Goal: Task Accomplishment & Management: Complete application form

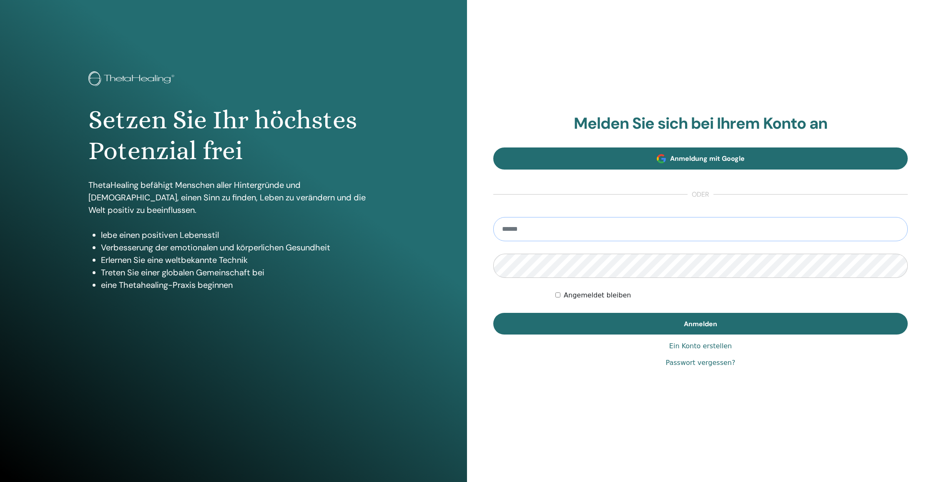
type input "**********"
click at [700, 323] on button "Anmelden" at bounding box center [700, 324] width 414 height 22
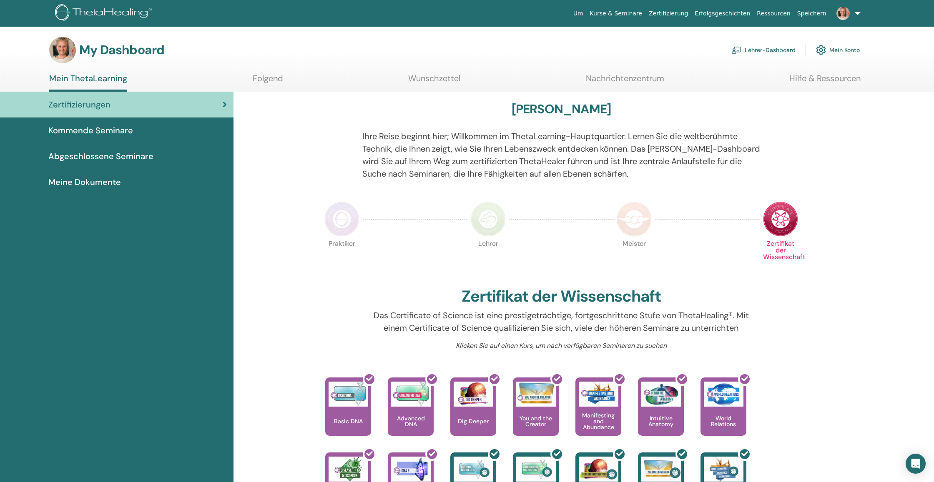
click at [766, 50] on link "Lehrer-Dashboard" at bounding box center [763, 50] width 64 height 18
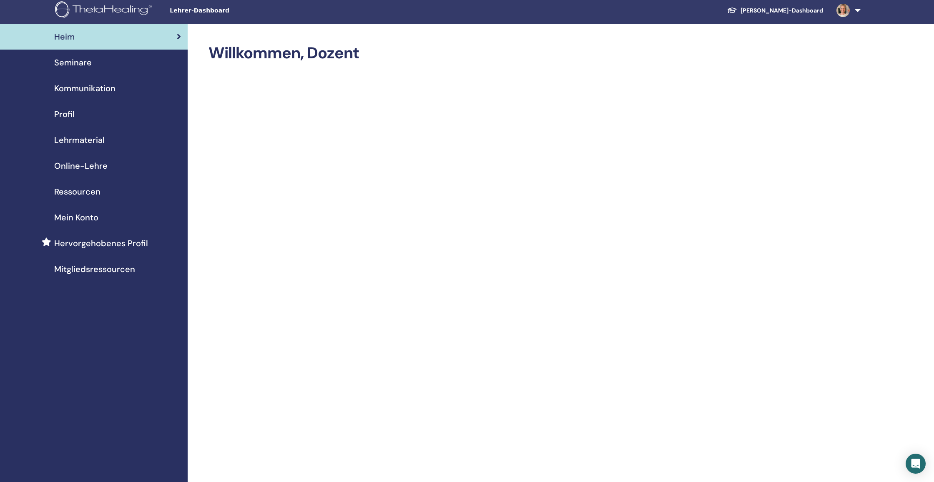
scroll to position [5, 0]
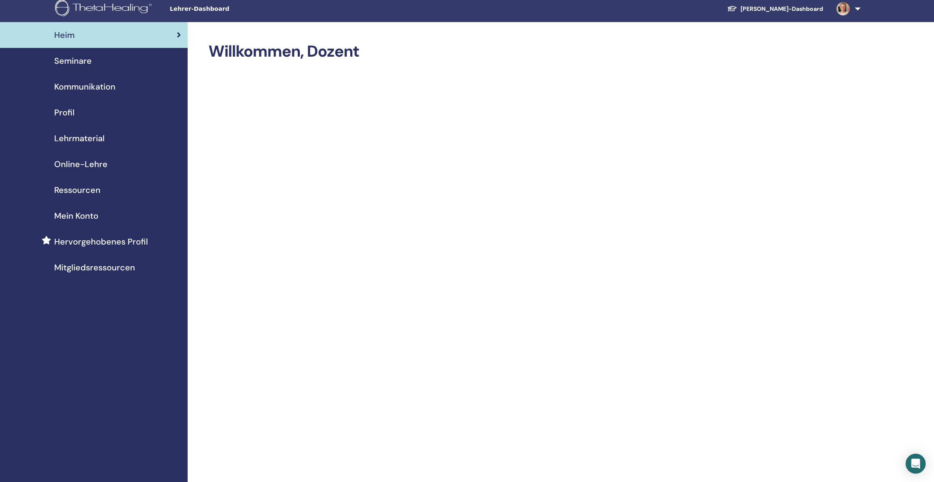
click at [80, 61] on span "Seminare" at bounding box center [73, 61] width 38 height 13
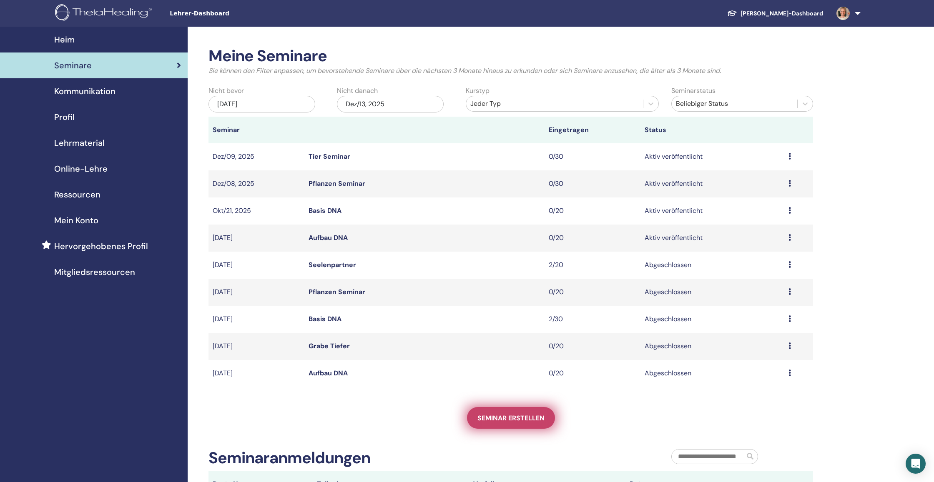
click at [498, 425] on link "Seminar erstellen" at bounding box center [511, 418] width 88 height 22
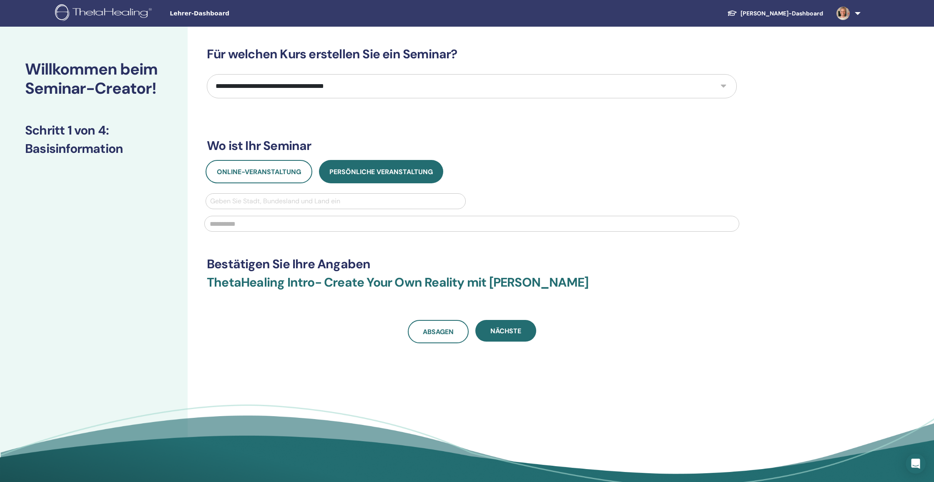
select select "**"
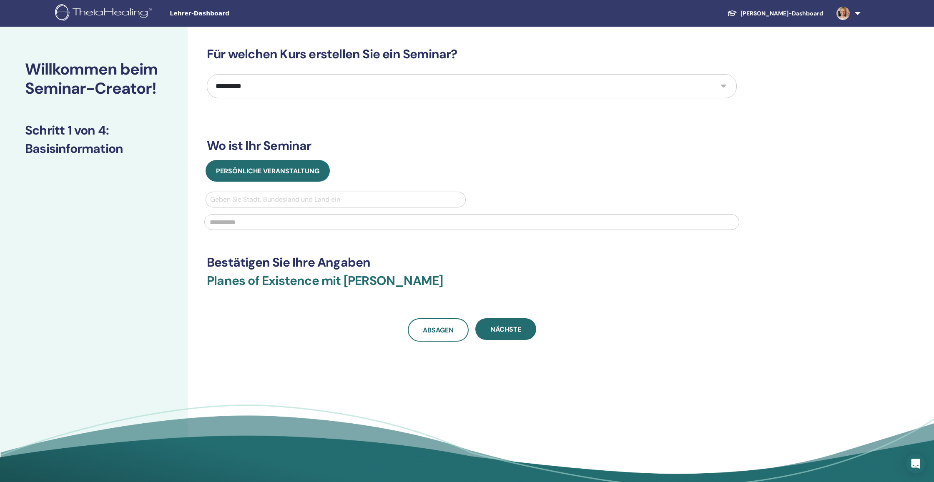
click at [289, 199] on div "Geben Sie Stadt, Bundesland und Land ein" at bounding box center [335, 200] width 251 height 10
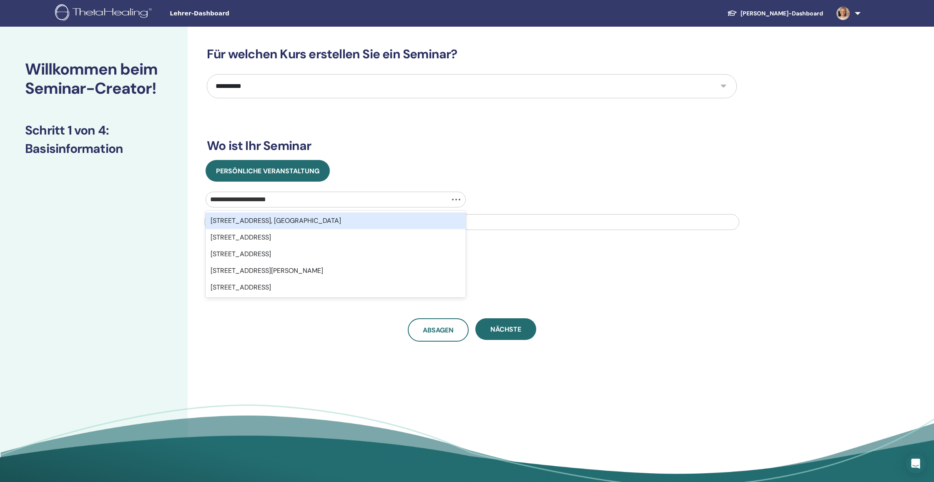
type input "**********"
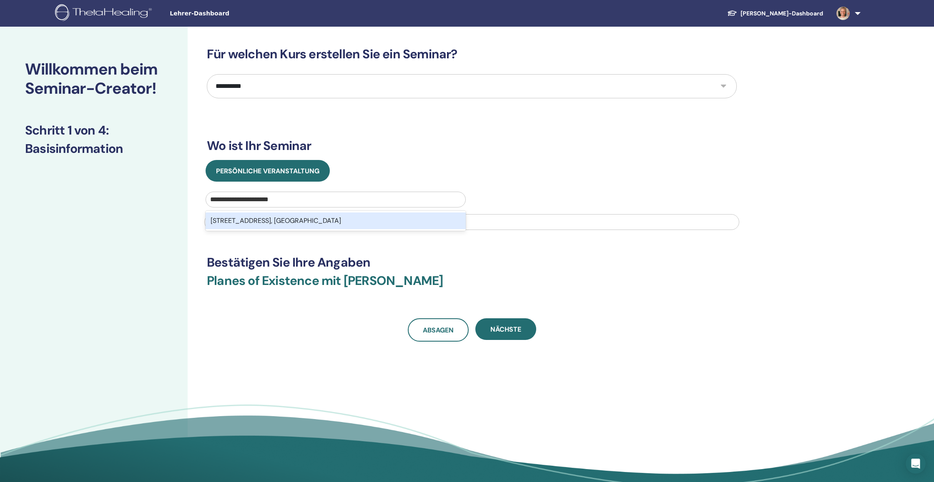
click at [294, 220] on div "Mitterweg 28, 8410, Neudorf ob Wildon, Wildon, Leibnitz, Steiermark, AUT" at bounding box center [335, 221] width 260 height 17
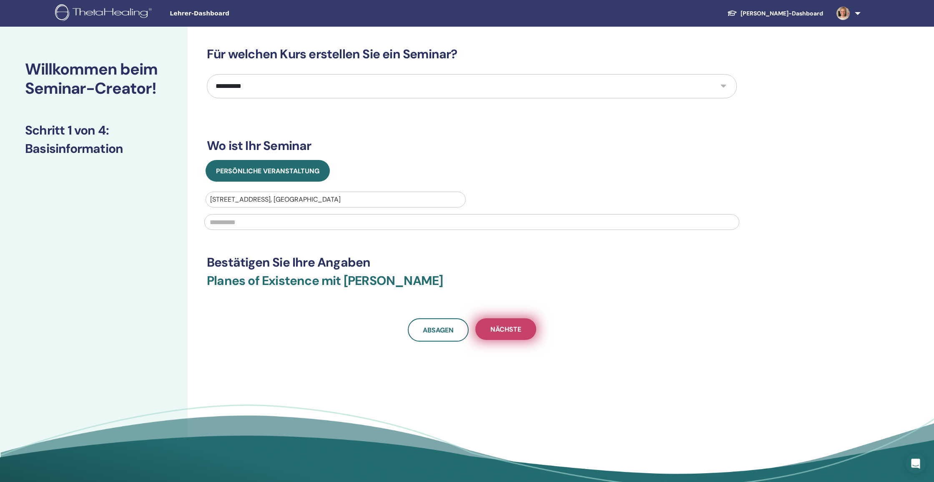
click at [508, 331] on span "Nächste" at bounding box center [505, 329] width 31 height 9
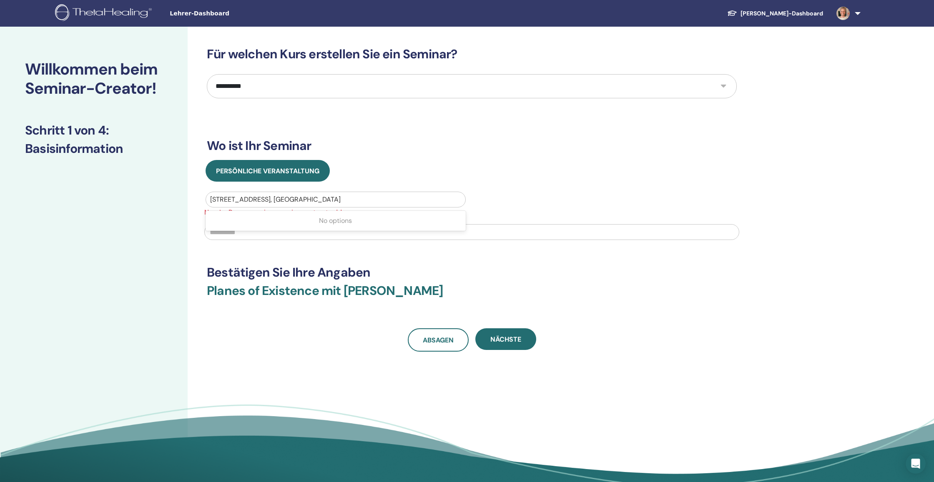
click at [220, 199] on div "Mitterweg 28, 8410, Neudorf ob Wildon, Wildon, Leibnitz, Steiermark, AUT" at bounding box center [335, 200] width 251 height 10
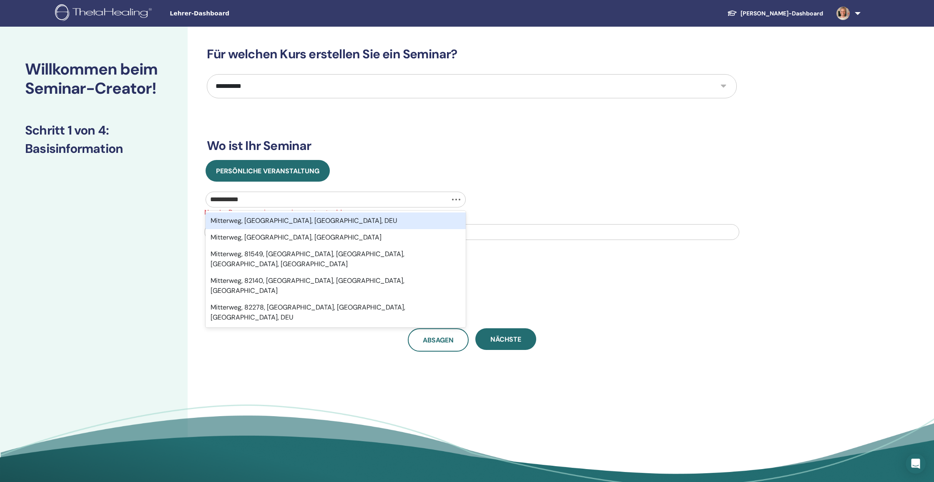
type input "**********"
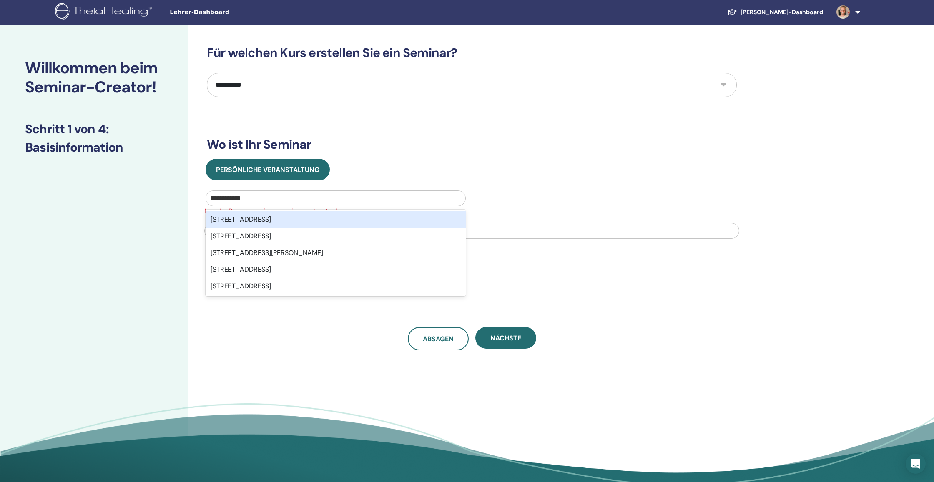
scroll to position [1, 0]
click at [249, 200] on input "**********" at bounding box center [231, 198] width 42 height 10
type input "**********"
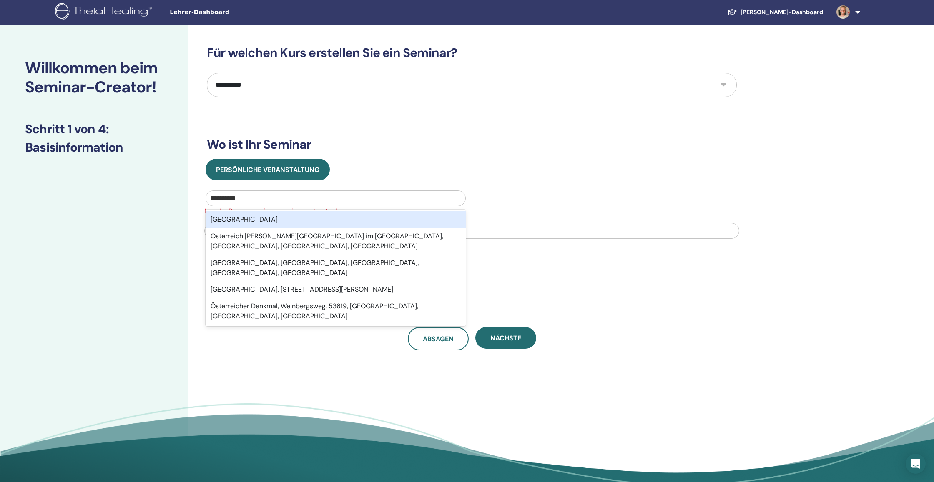
click at [300, 222] on div "Österreich" at bounding box center [335, 219] width 260 height 17
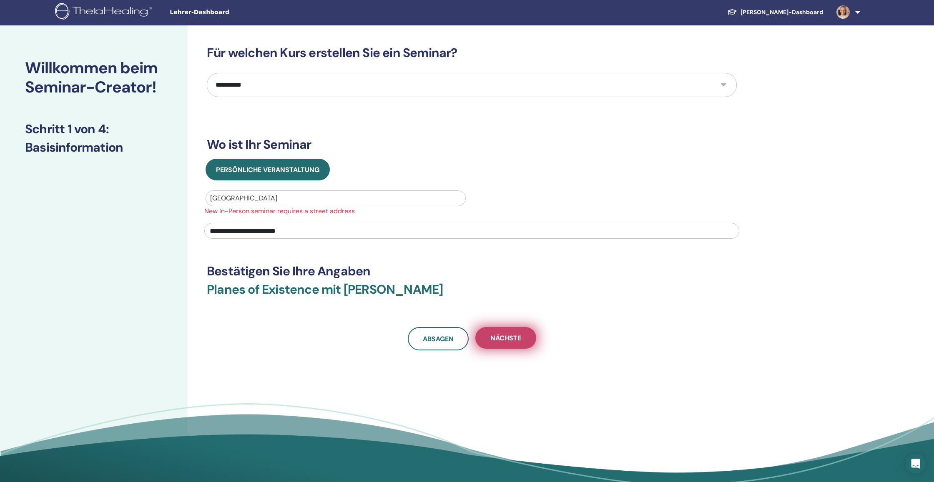
type input "**********"
click at [509, 341] on span "Nächste" at bounding box center [505, 338] width 31 height 9
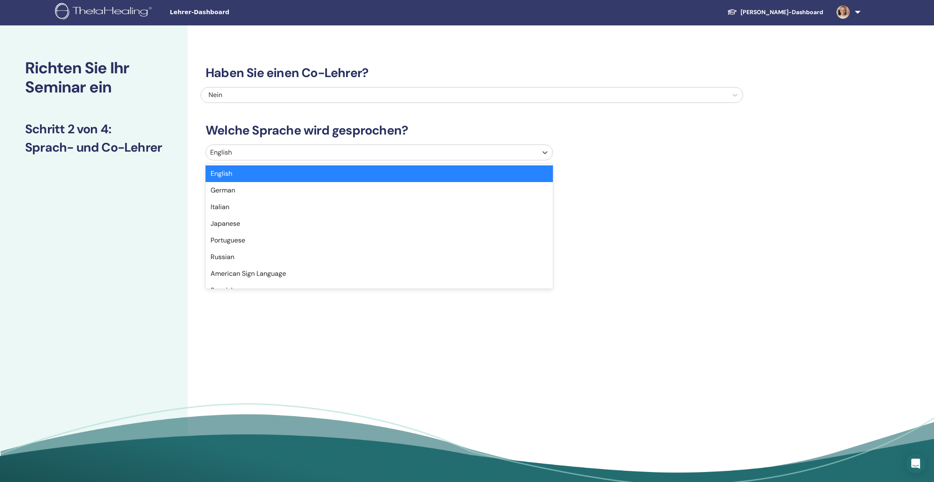
click at [326, 153] on div at bounding box center [371, 153] width 323 height 12
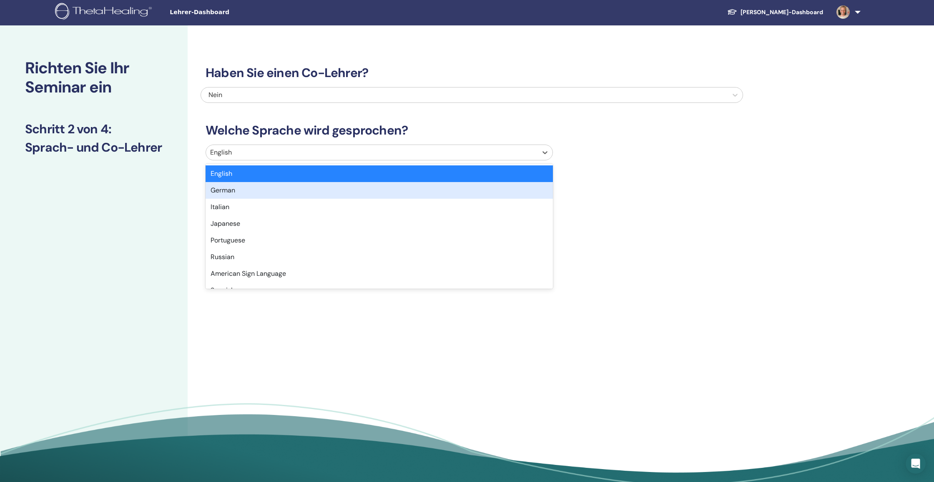
click at [307, 185] on div "German" at bounding box center [378, 190] width 347 height 17
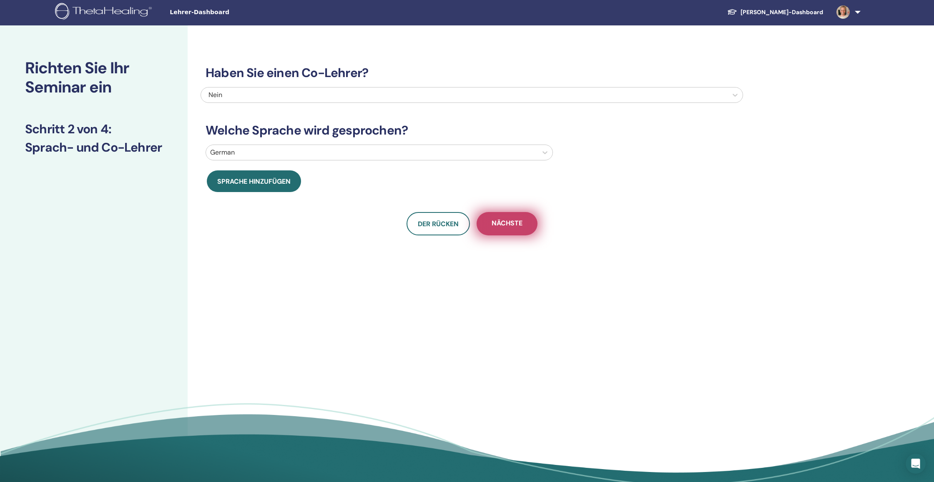
click at [519, 222] on span "Nächste" at bounding box center [506, 224] width 31 height 10
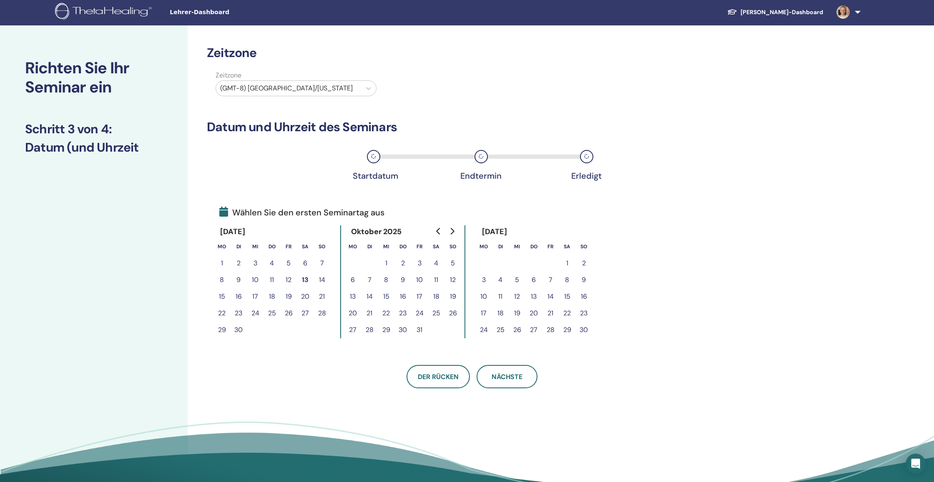
click at [312, 89] on div at bounding box center [288, 89] width 137 height 12
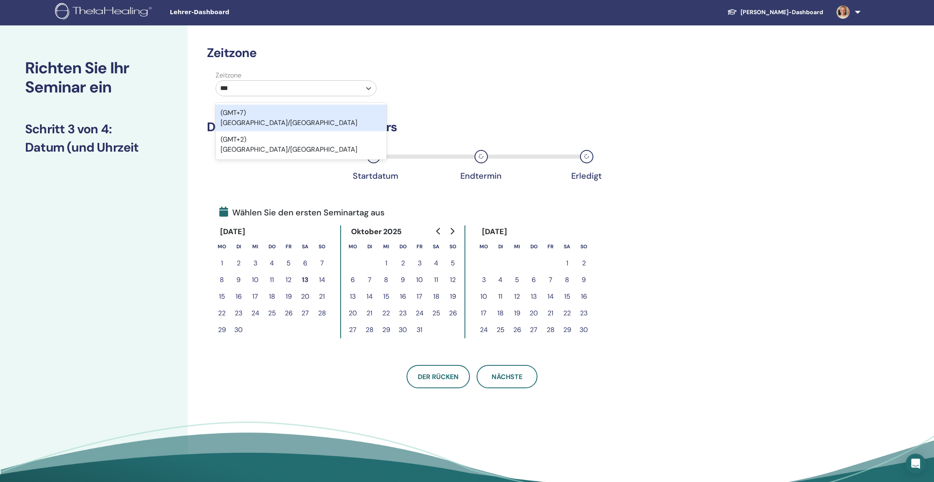
type input "****"
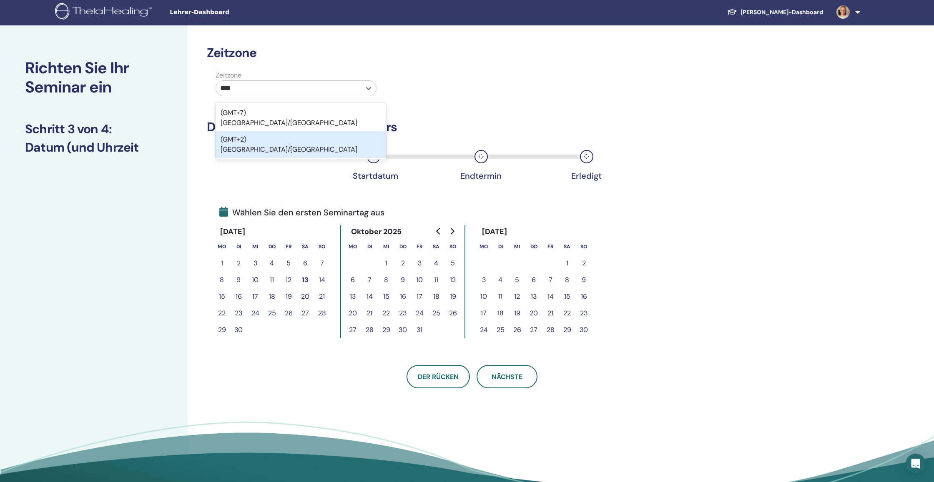
click at [268, 131] on div "(GMT+2) Europe/Vienna" at bounding box center [300, 144] width 171 height 27
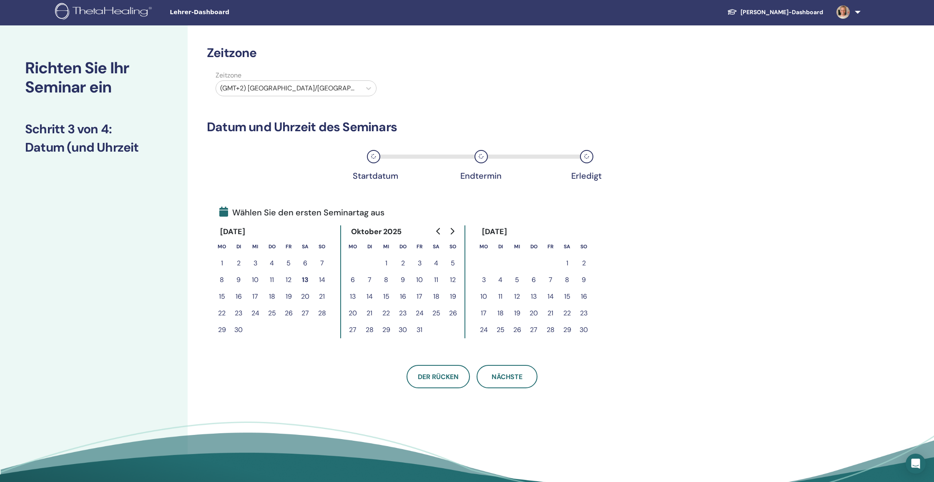
click at [453, 233] on icon "Go to next month" at bounding box center [451, 231] width 7 height 7
click at [583, 261] on button "7" at bounding box center [583, 263] width 17 height 17
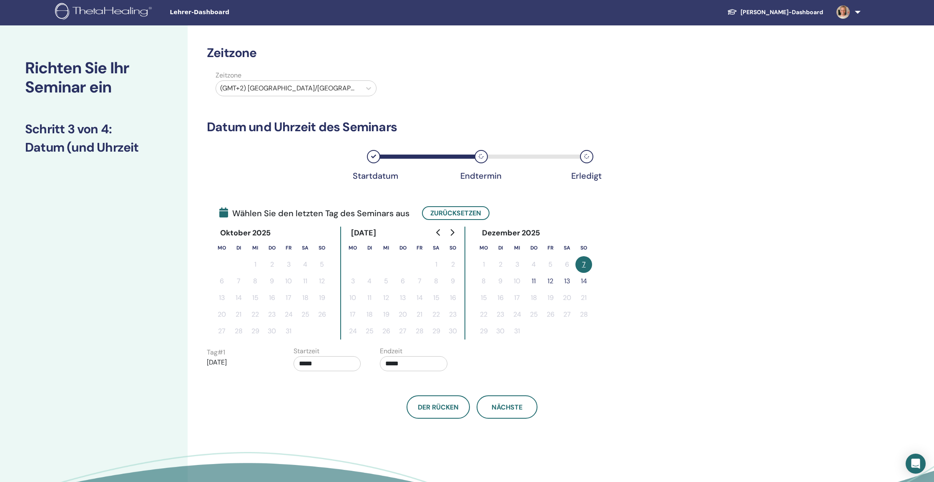
click at [536, 283] on button "11" at bounding box center [533, 281] width 17 height 17
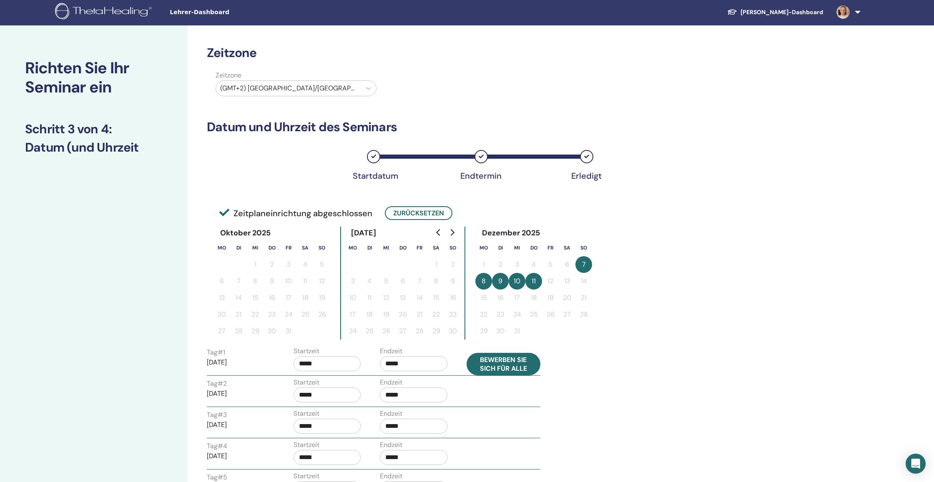
click at [496, 367] on button "Bewerben Sie sich für alle" at bounding box center [503, 364] width 74 height 23
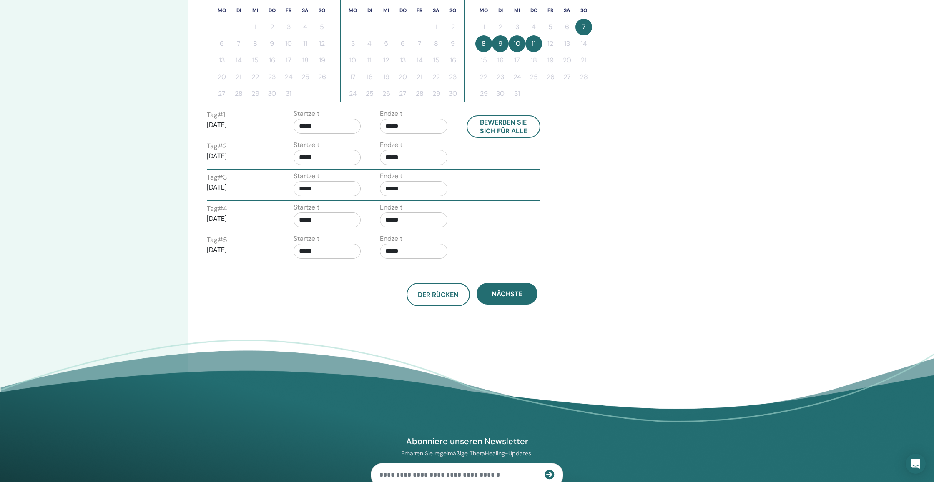
scroll to position [248, 0]
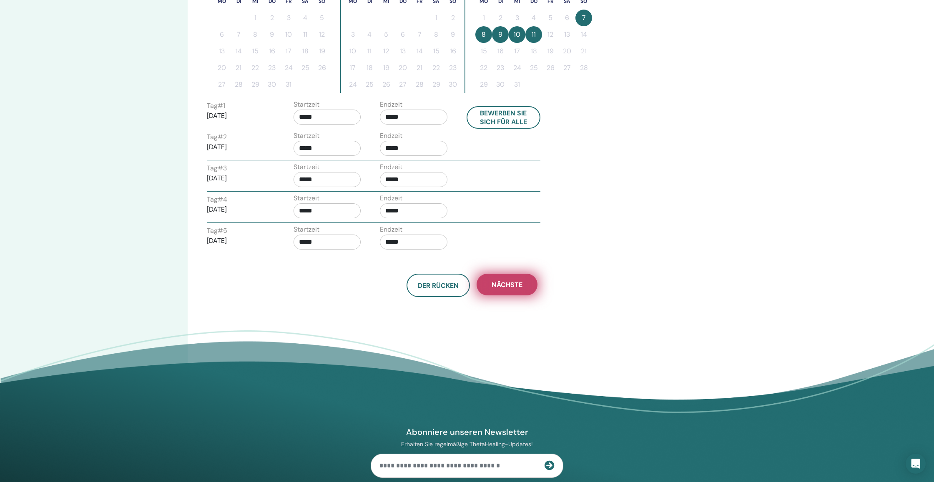
click at [504, 284] on span "Nächste" at bounding box center [506, 285] width 31 height 9
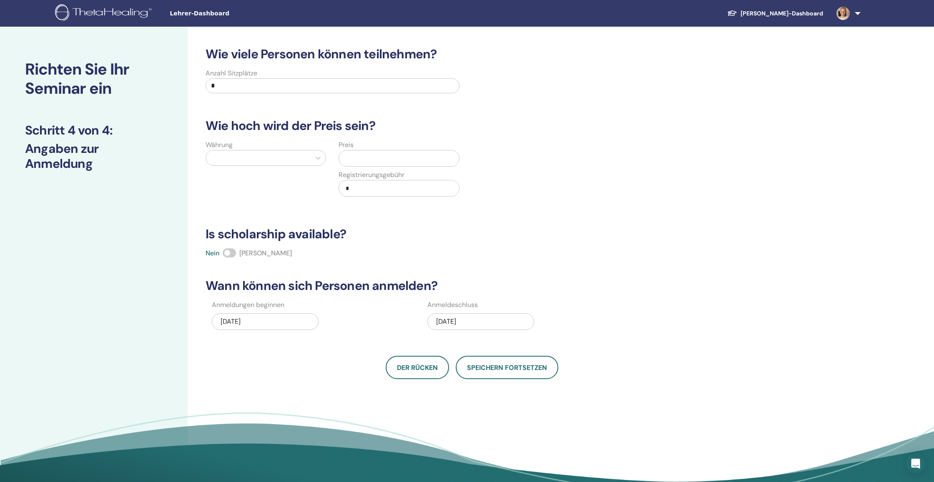
scroll to position [0, 0]
drag, startPoint x: 225, startPoint y: 85, endPoint x: 179, endPoint y: 85, distance: 45.8
click at [179, 85] on div "Richten Sie Ihr Seminar ein Schritt 4 von 4 : Angaben zur Anmeldung Wie viele P…" at bounding box center [467, 261] width 934 height 469
type input "**"
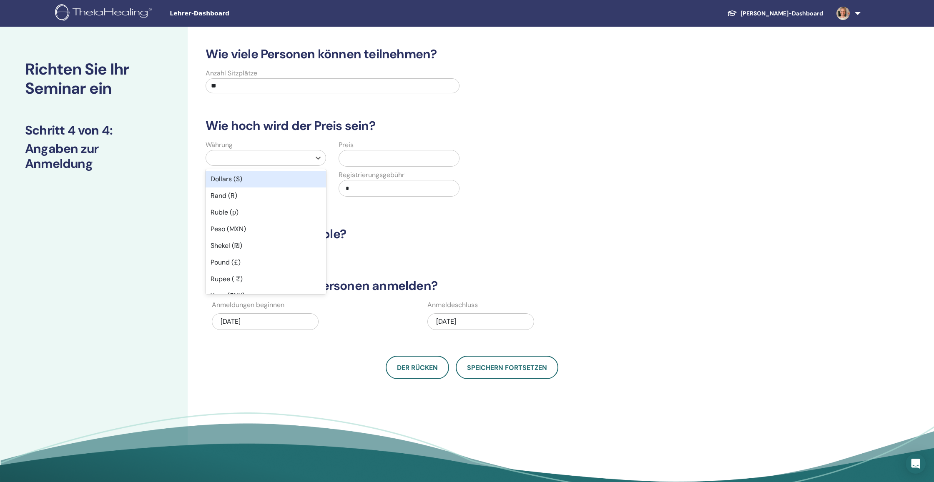
click at [252, 160] on div at bounding box center [258, 158] width 96 height 12
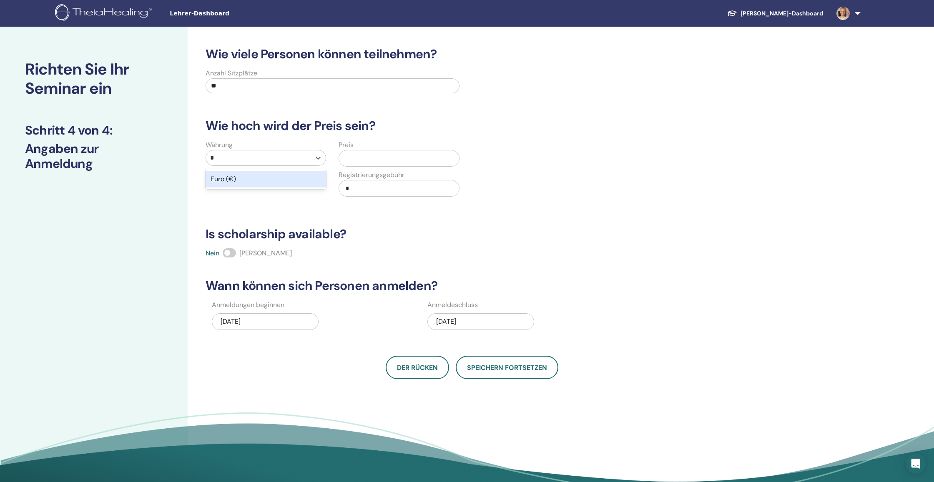
type input "*"
click at [380, 153] on input "text" at bounding box center [400, 158] width 116 height 16
click at [298, 161] on div at bounding box center [258, 158] width 96 height 12
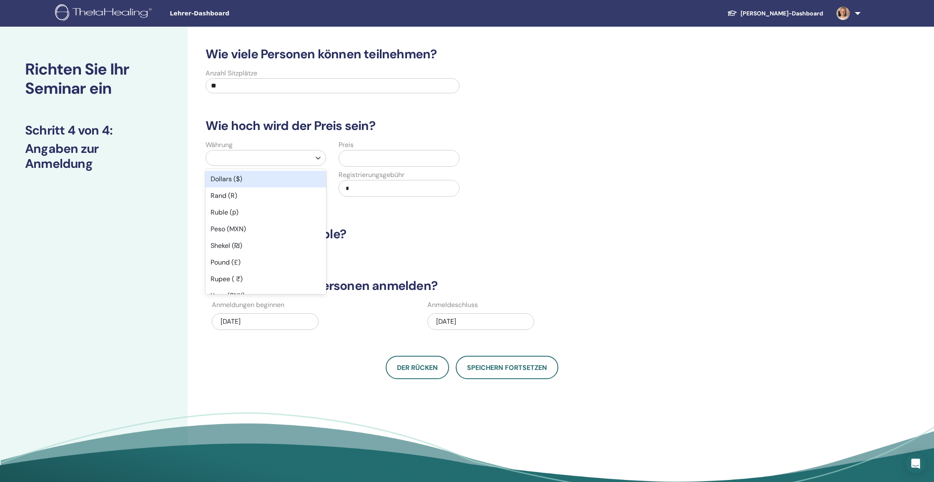
type input "*"
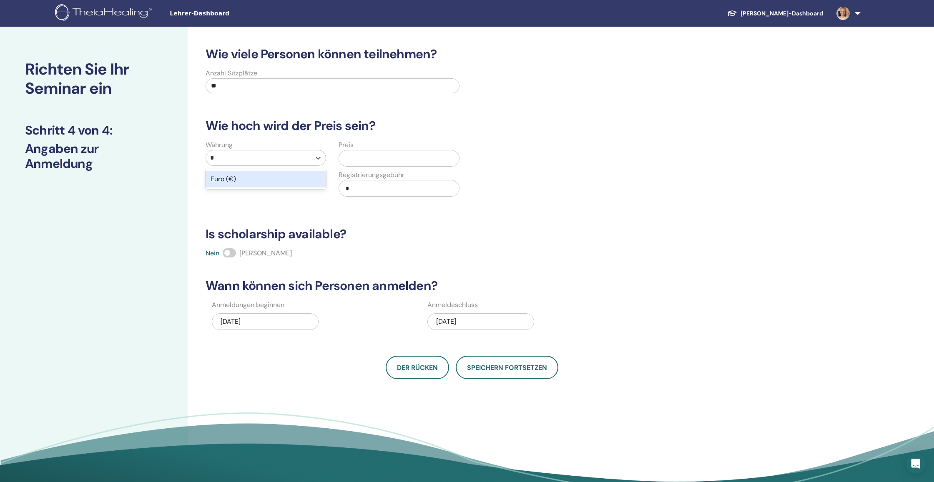
scroll to position [2, 0]
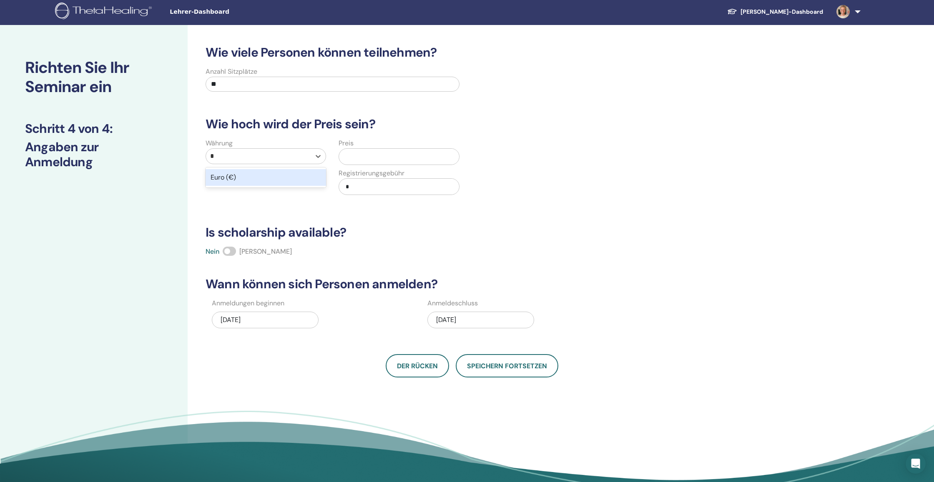
click at [280, 178] on div "Euro (€)" at bounding box center [265, 177] width 120 height 17
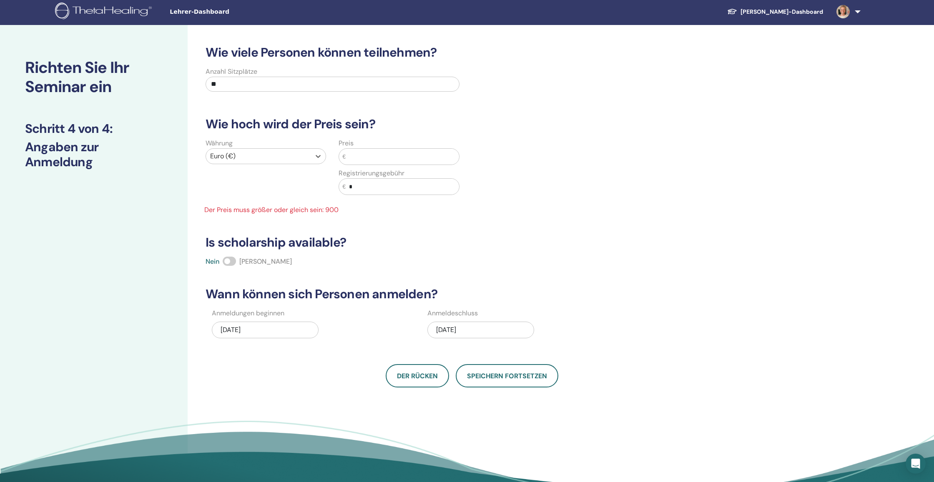
click at [416, 158] on input "text" at bounding box center [402, 157] width 113 height 16
type input "*"
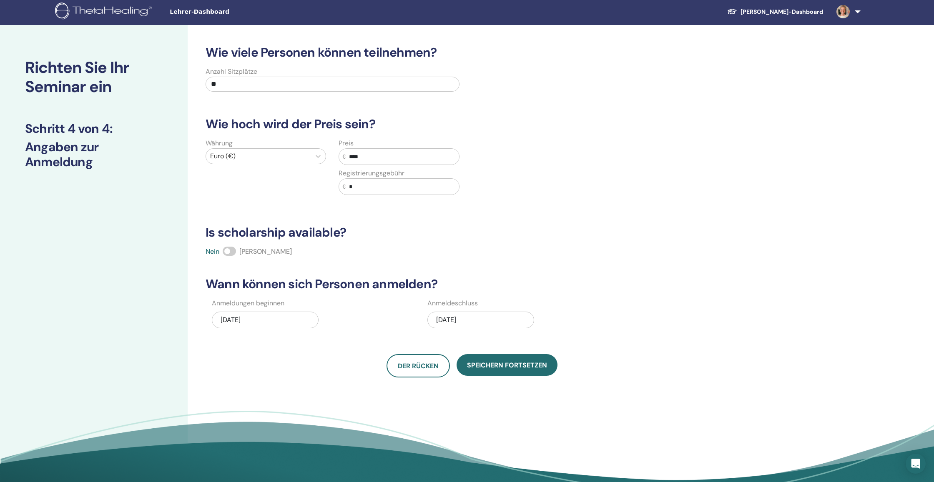
type input "****"
drag, startPoint x: 408, startPoint y: 188, endPoint x: 341, endPoint y: 189, distance: 67.5
click at [344, 190] on div "€ *" at bounding box center [398, 186] width 120 height 17
type input "**"
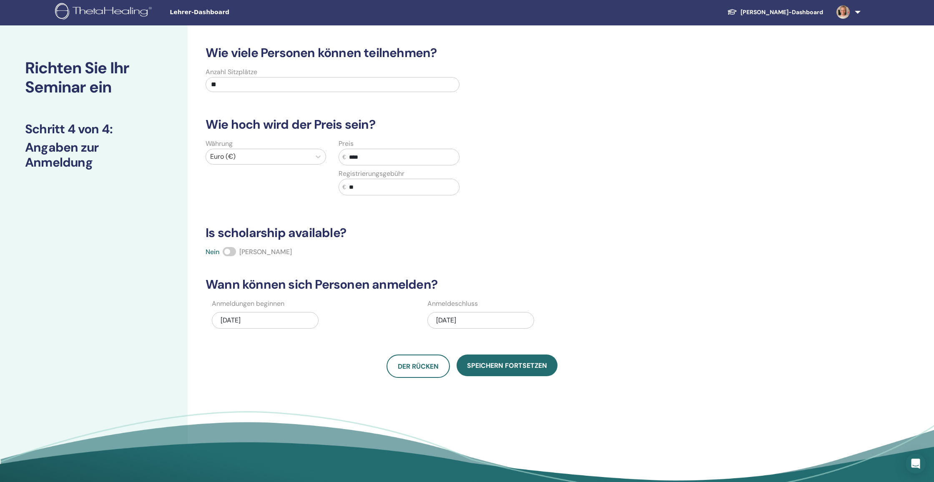
click at [473, 317] on div "12/11/2025" at bounding box center [480, 320] width 107 height 17
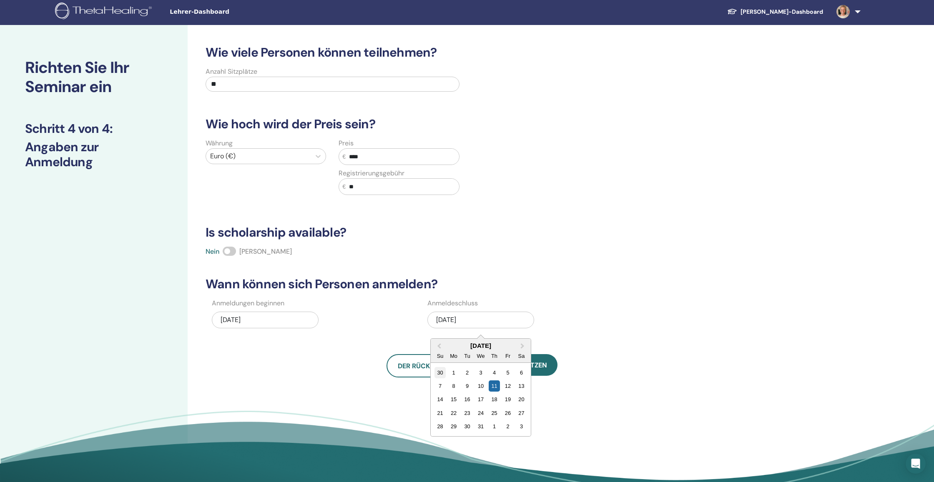
scroll to position [2, 0]
click at [439, 348] on span "Previous Month" at bounding box center [439, 345] width 0 height 9
click at [455, 373] on div "27" at bounding box center [453, 372] width 11 height 11
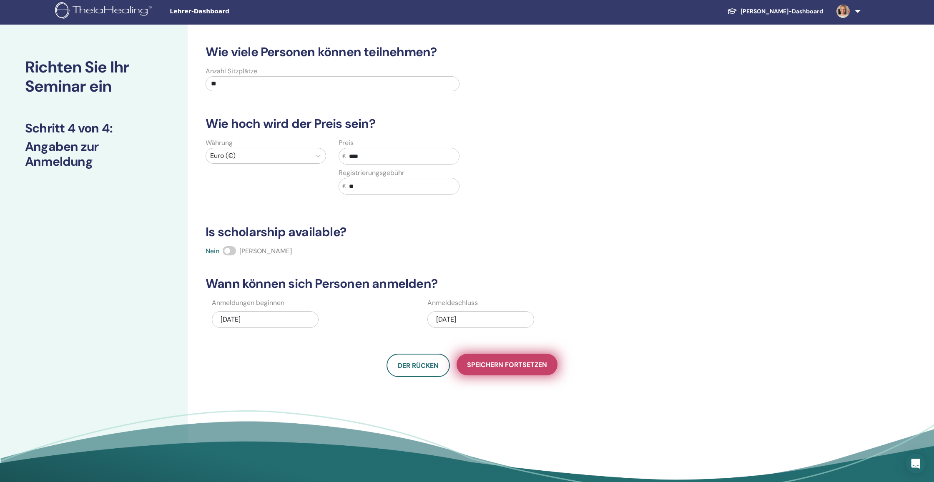
click at [519, 366] on span "Speichern fortsetzen" at bounding box center [507, 365] width 80 height 9
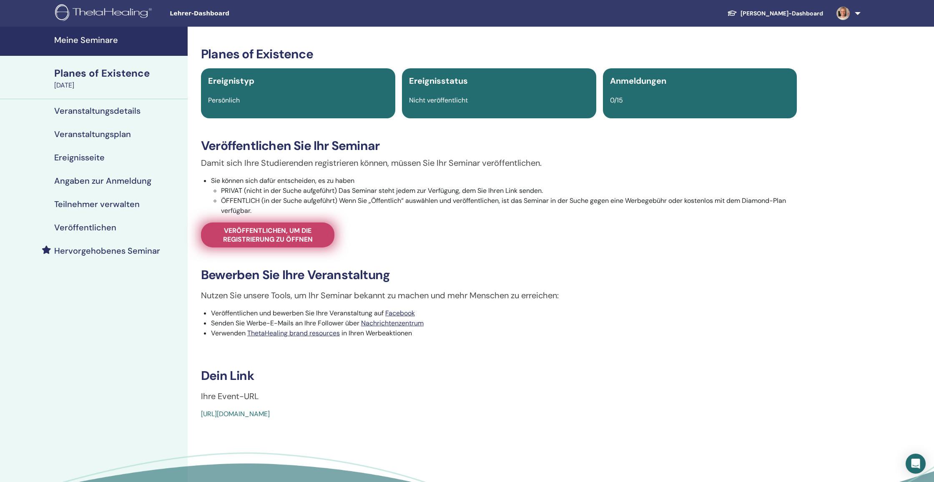
click at [307, 236] on span "Veröffentlichen, um die Registrierung zu öffnen" at bounding box center [267, 235] width 113 height 18
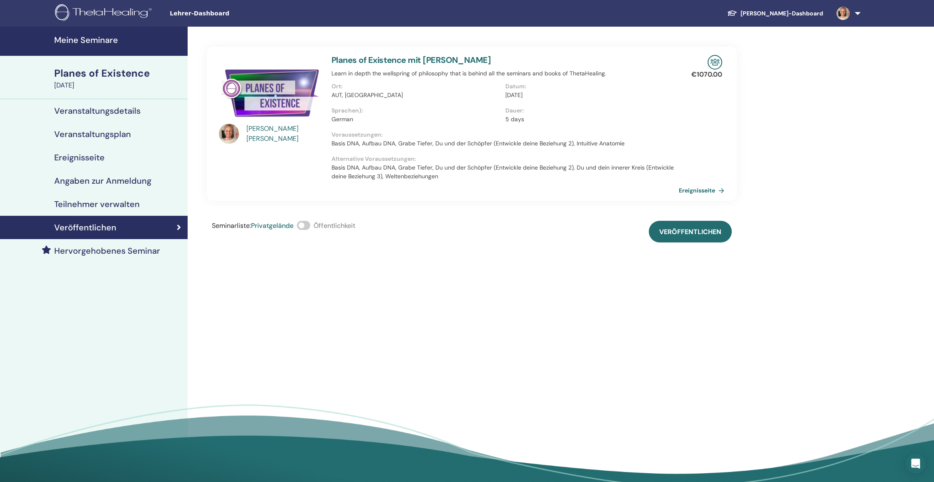
click at [302, 227] on span at bounding box center [303, 225] width 13 height 9
click at [714, 234] on span "Veröffentlichen" at bounding box center [690, 232] width 62 height 9
click at [704, 190] on link "Ereignisseite" at bounding box center [704, 190] width 49 height 13
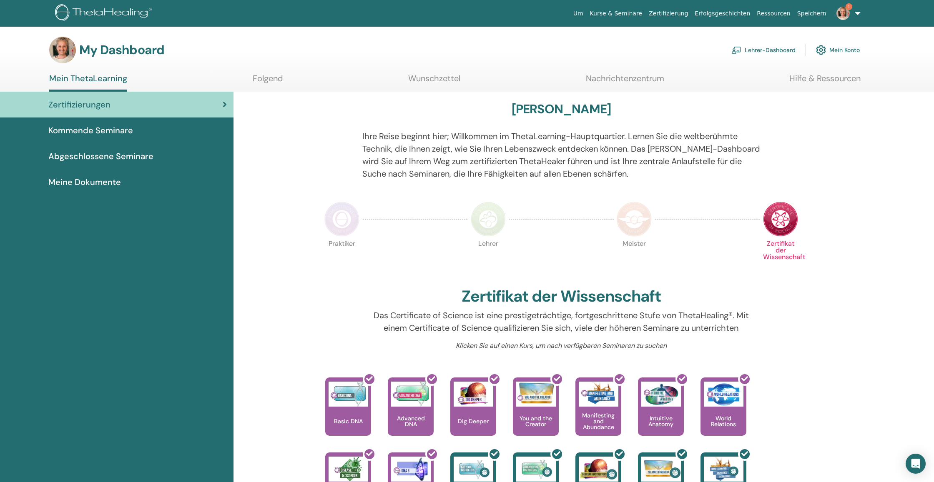
click at [771, 51] on link "Lehrer-Dashboard" at bounding box center [763, 50] width 64 height 18
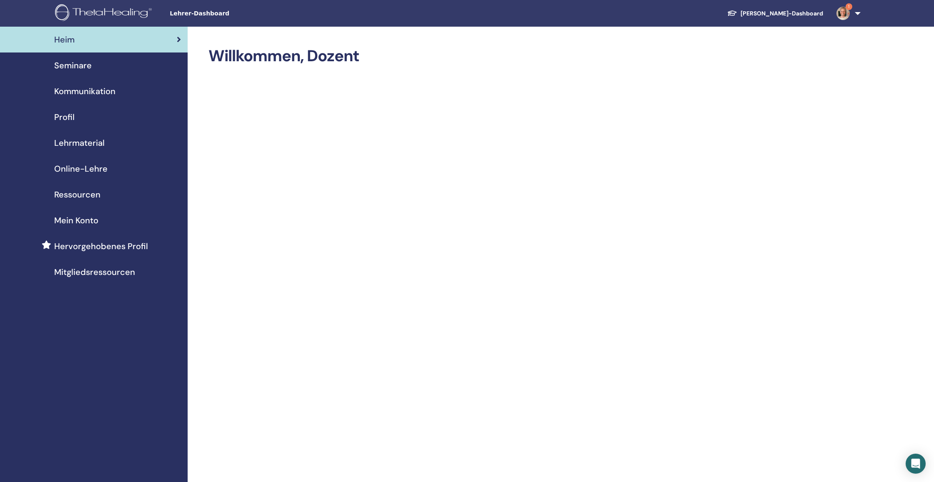
click at [83, 65] on span "Seminare" at bounding box center [73, 65] width 38 height 13
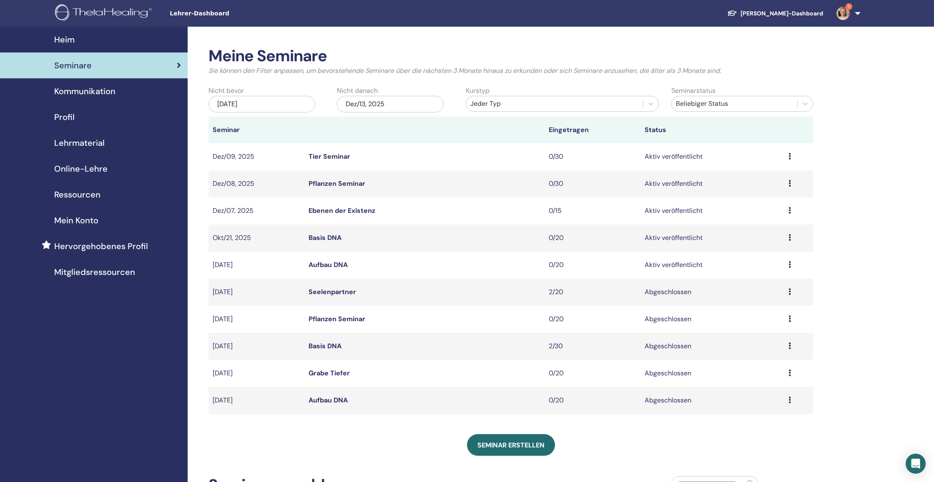
click at [788, 212] on icon at bounding box center [789, 210] width 3 height 7
click at [338, 211] on link "Ebenen der Existenz" at bounding box center [341, 210] width 67 height 9
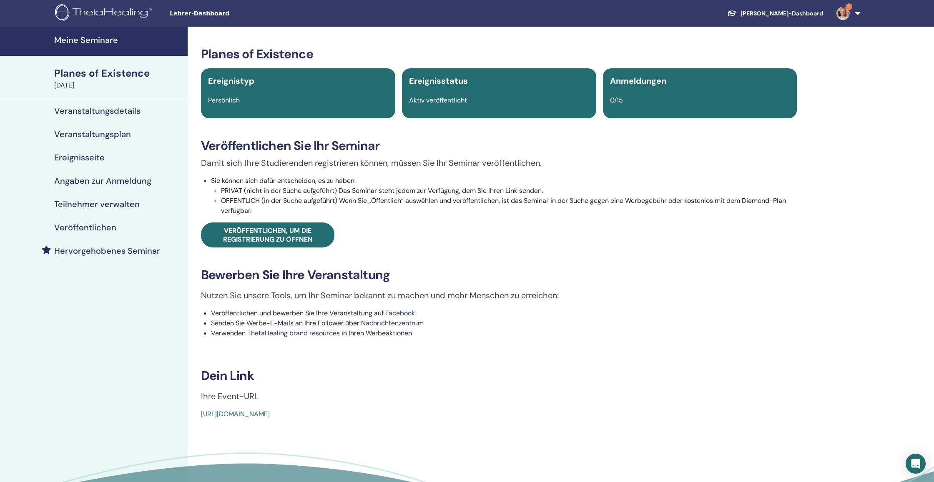
click at [95, 111] on h4 "Veranstaltungsdetails" at bounding box center [97, 111] width 86 height 10
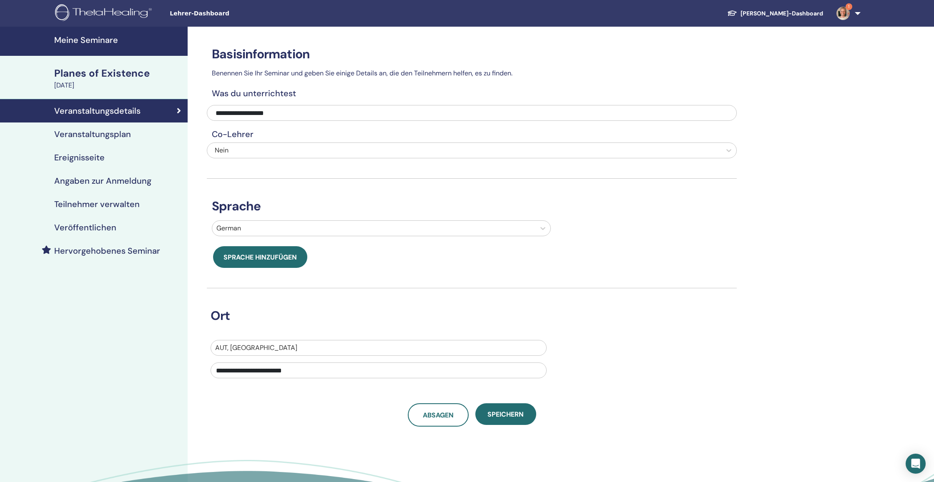
click at [117, 135] on h4 "Veranstaltungsplan" at bounding box center [92, 134] width 77 height 10
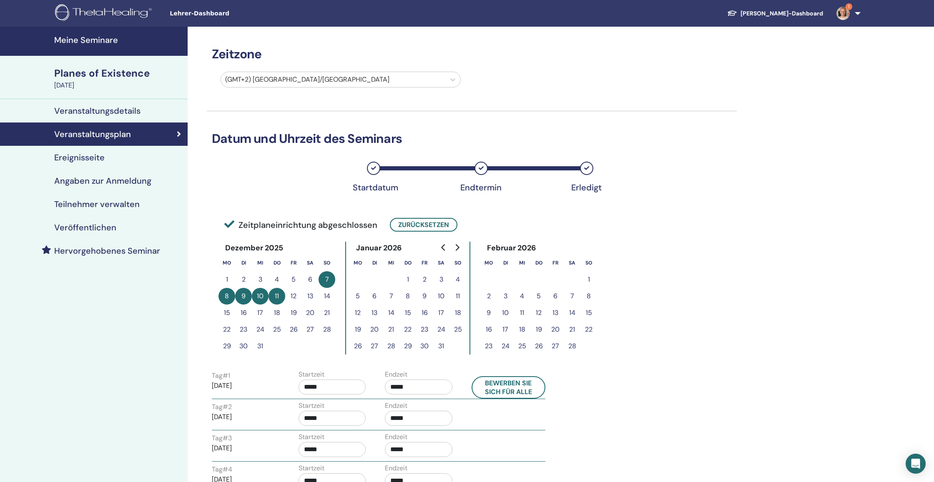
click at [425, 278] on button "2" at bounding box center [424, 279] width 17 height 17
click at [423, 277] on button "2" at bounding box center [424, 279] width 17 height 17
click at [433, 224] on button "Zurücksetzen" at bounding box center [424, 225] width 68 height 14
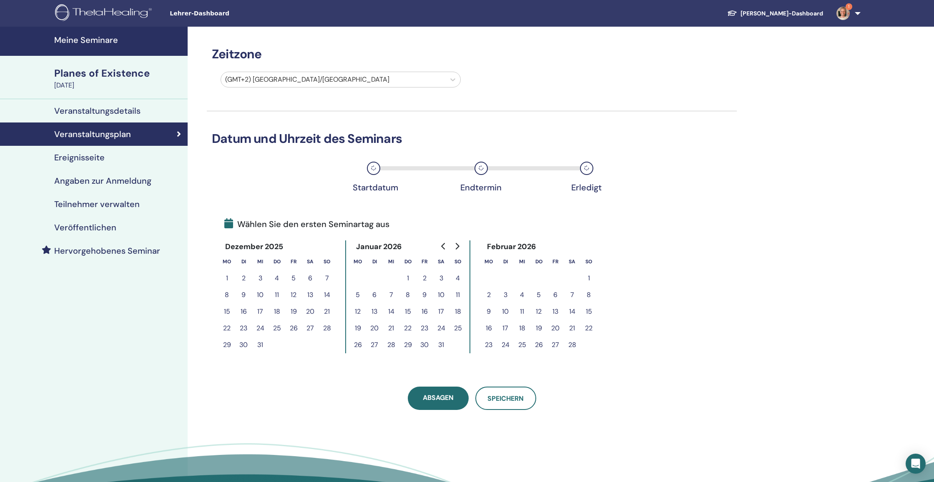
click at [424, 279] on button "2" at bounding box center [424, 278] width 17 height 17
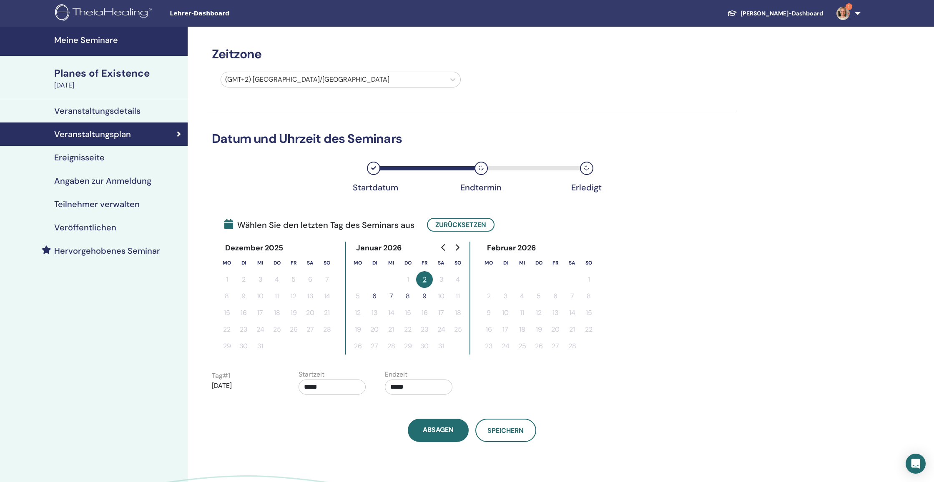
click at [375, 296] on button "6" at bounding box center [374, 296] width 17 height 17
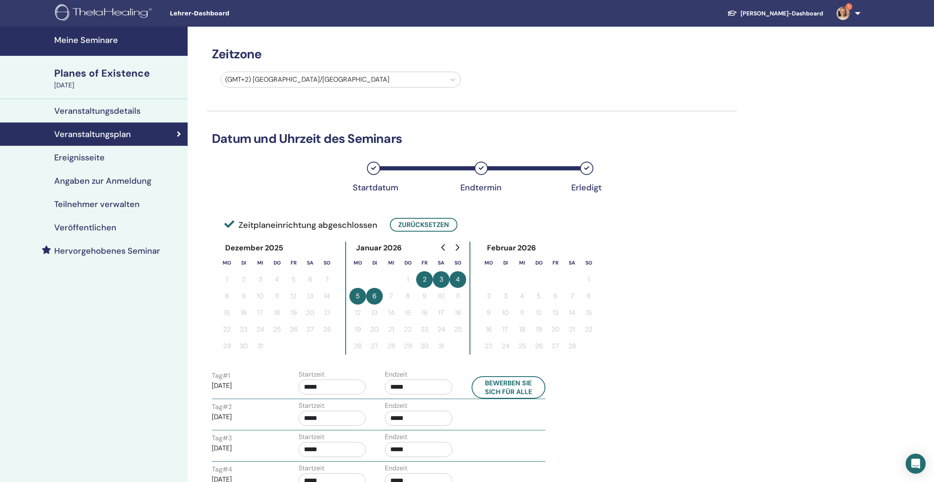
scroll to position [26, 0]
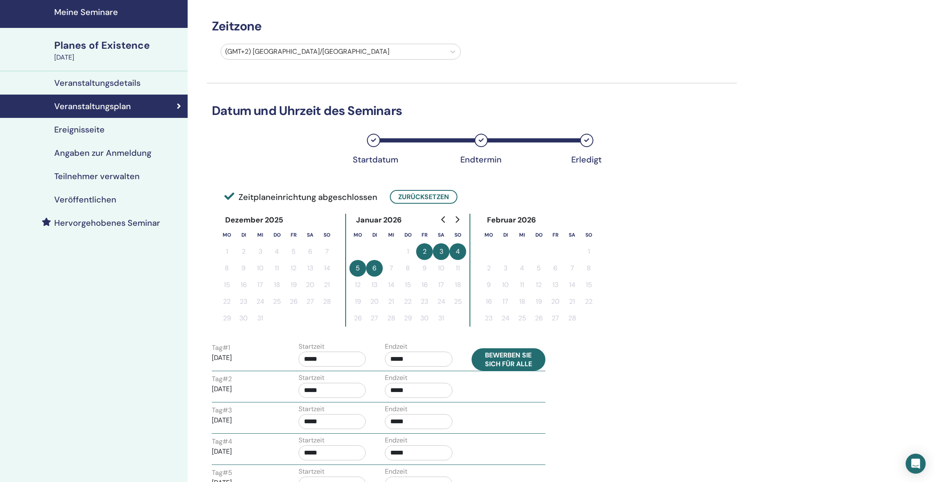
click at [511, 363] on button "Bewerben Sie sich für alle" at bounding box center [508, 359] width 74 height 23
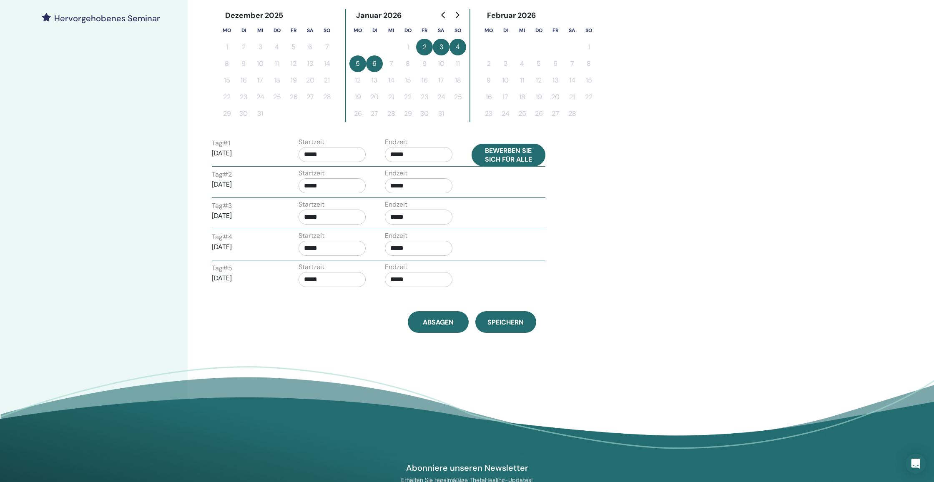
scroll to position [258, 0]
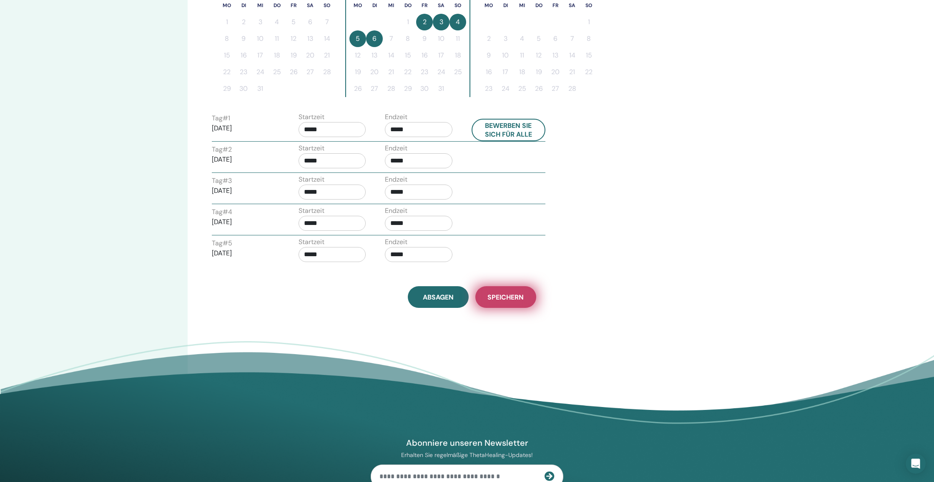
click at [511, 300] on span "Speichern" at bounding box center [505, 297] width 36 height 9
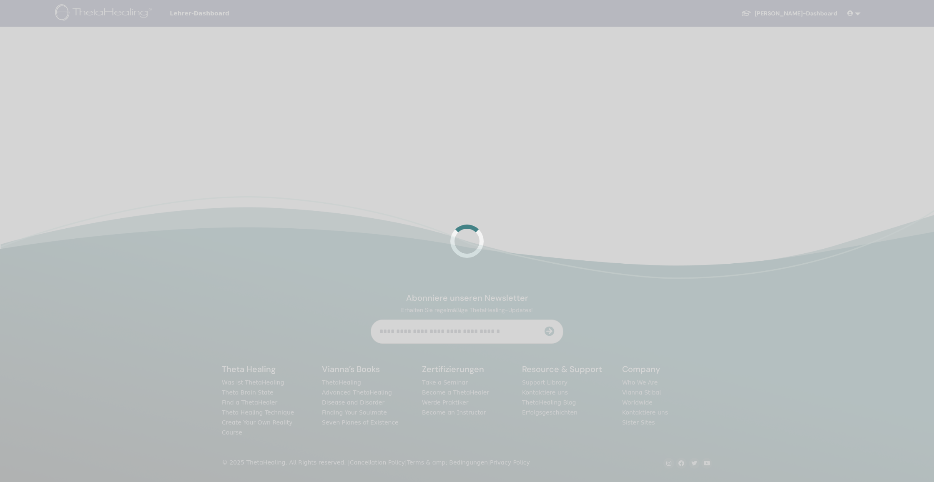
scroll to position [196, 0]
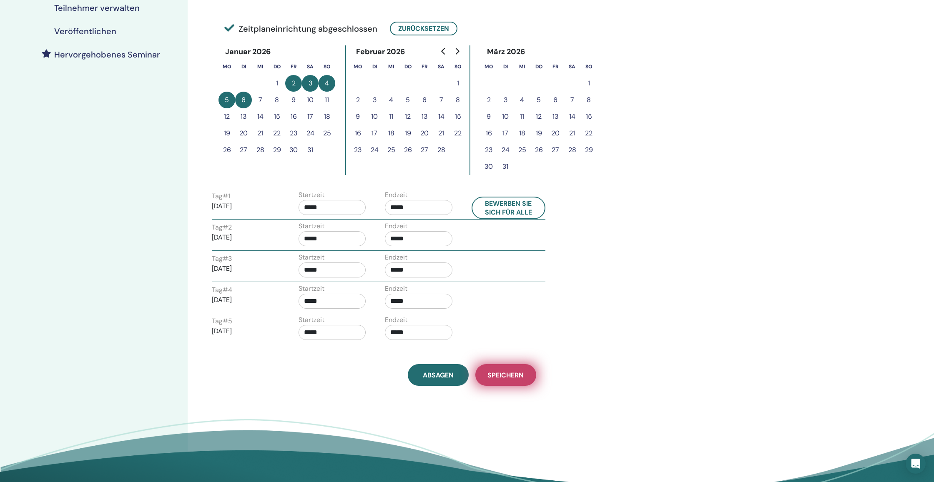
click at [509, 378] on span "Speichern" at bounding box center [505, 375] width 36 height 9
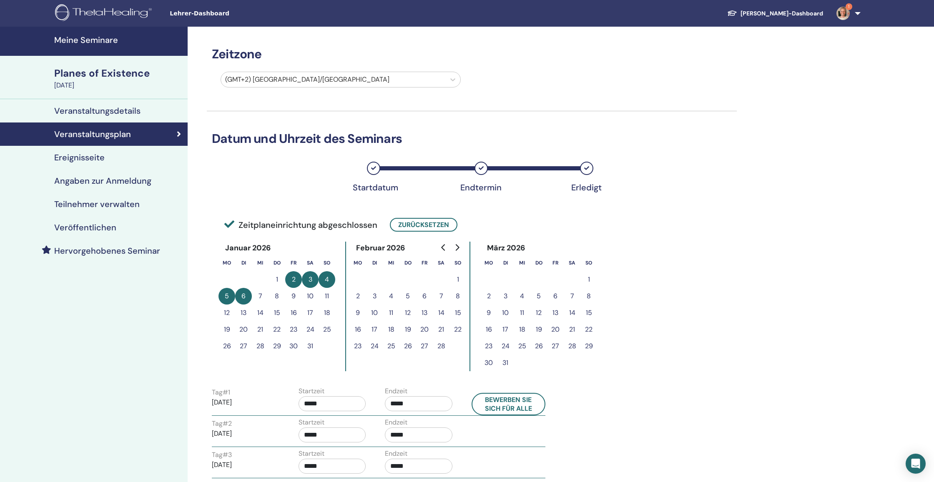
click at [110, 158] on div "Ereignisseite" at bounding box center [94, 158] width 174 height 10
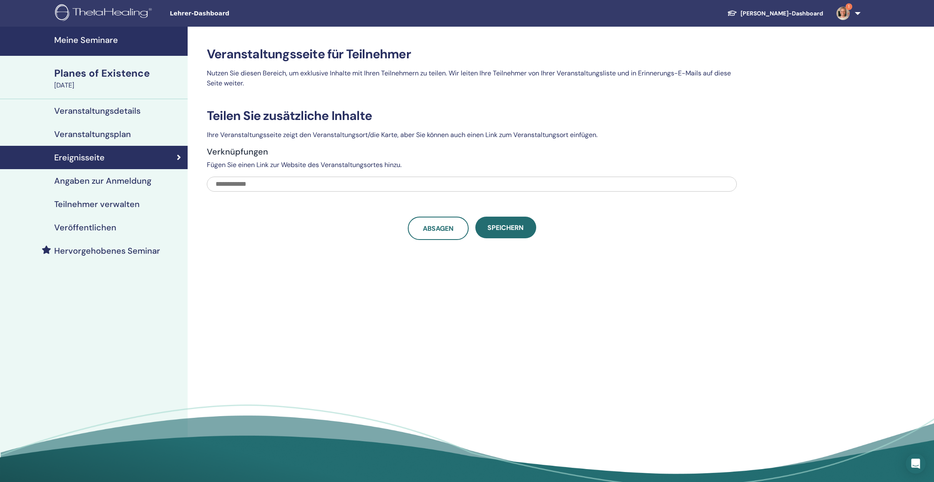
click at [385, 185] on input "text" at bounding box center [472, 184] width 530 height 15
click at [301, 186] on input "text" at bounding box center [472, 184] width 530 height 15
paste input "**********"
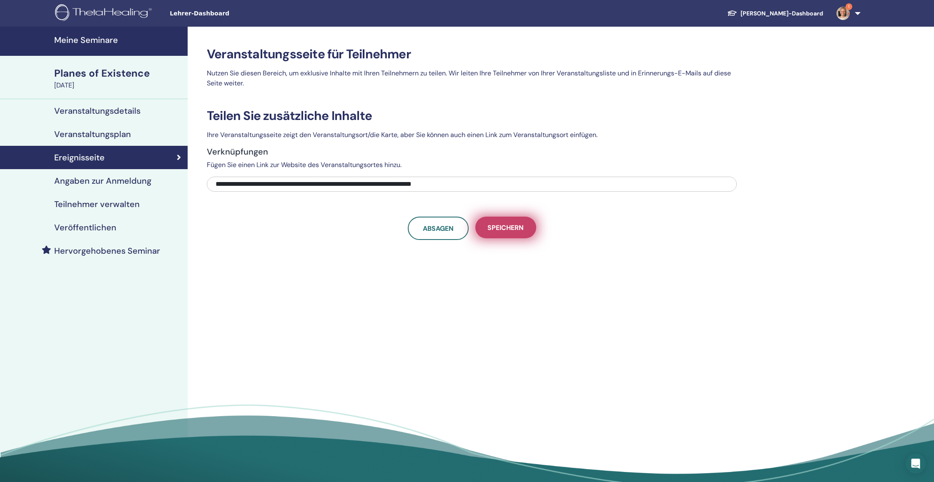
type input "**********"
click at [513, 226] on span "Speichern" at bounding box center [505, 227] width 36 height 9
click at [509, 225] on span "Speichern" at bounding box center [505, 227] width 36 height 9
click at [81, 181] on h4 "Angaben zur Anmeldung" at bounding box center [102, 181] width 97 height 10
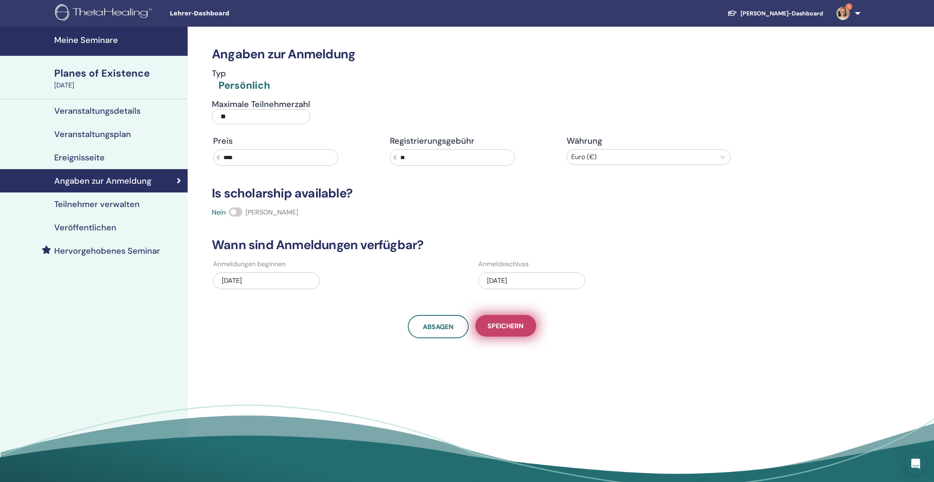
click at [493, 330] on span "Speichern" at bounding box center [505, 326] width 36 height 9
click at [513, 281] on div "10/27/2025" at bounding box center [531, 281] width 107 height 17
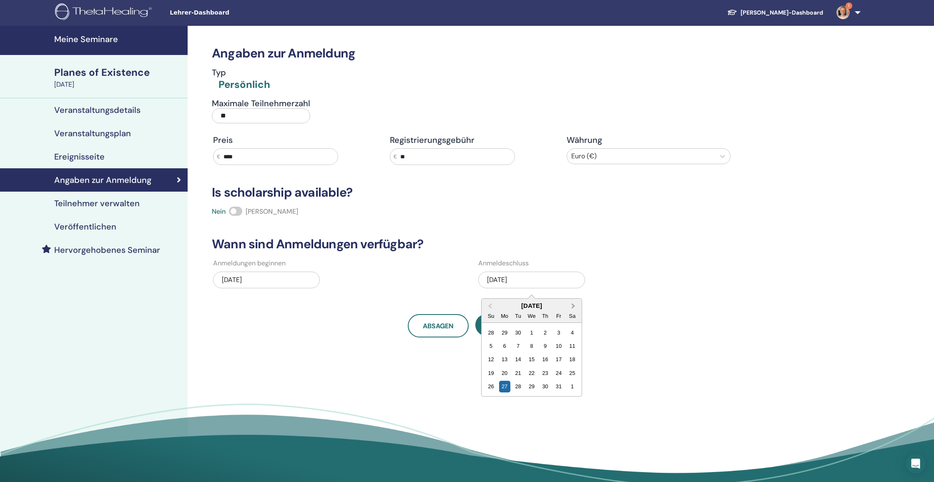
scroll to position [1, 0]
click at [573, 306] on span "Next Month" at bounding box center [573, 306] width 0 height 9
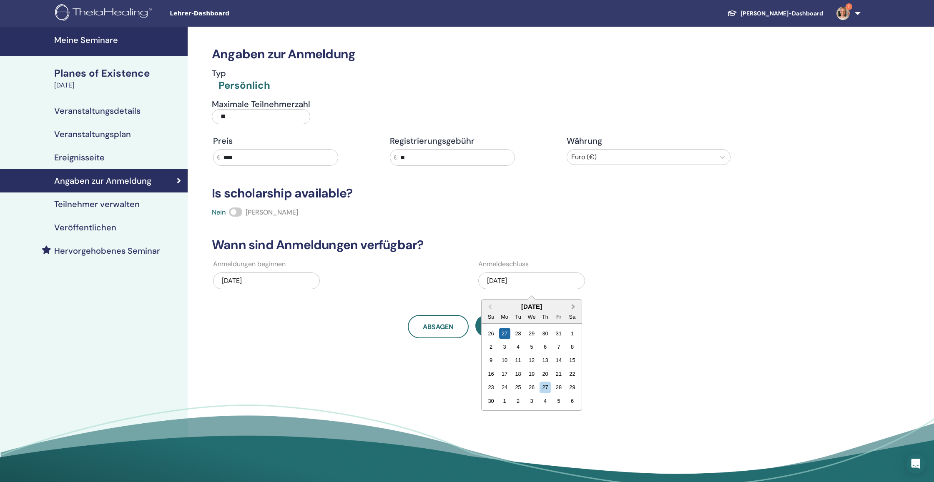
click at [573, 306] on span "Next Month" at bounding box center [573, 307] width 0 height 9
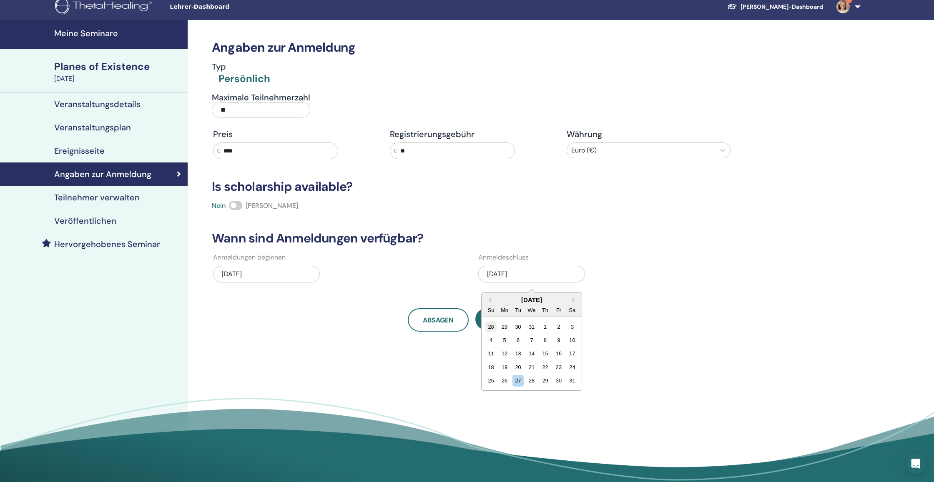
scroll to position [8, 0]
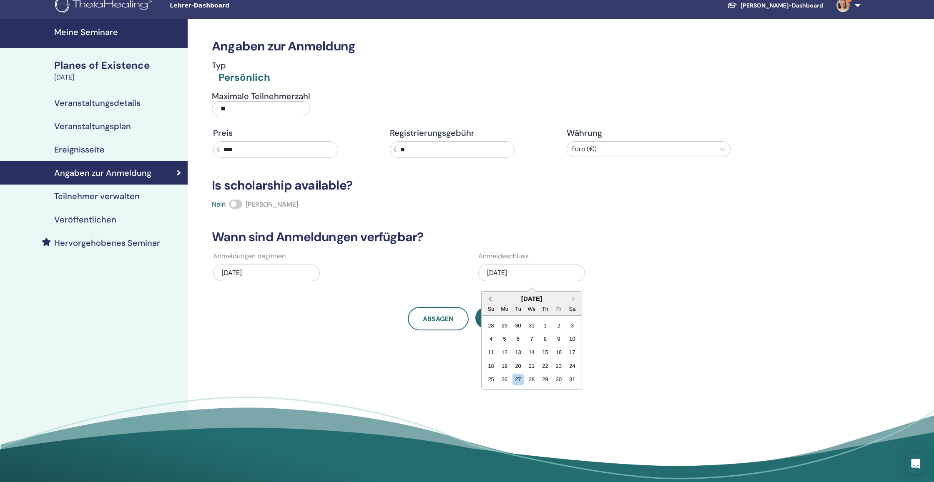
click at [490, 300] on span "Previous Month" at bounding box center [490, 299] width 0 height 9
click at [517, 366] on div "23" at bounding box center [517, 366] width 11 height 11
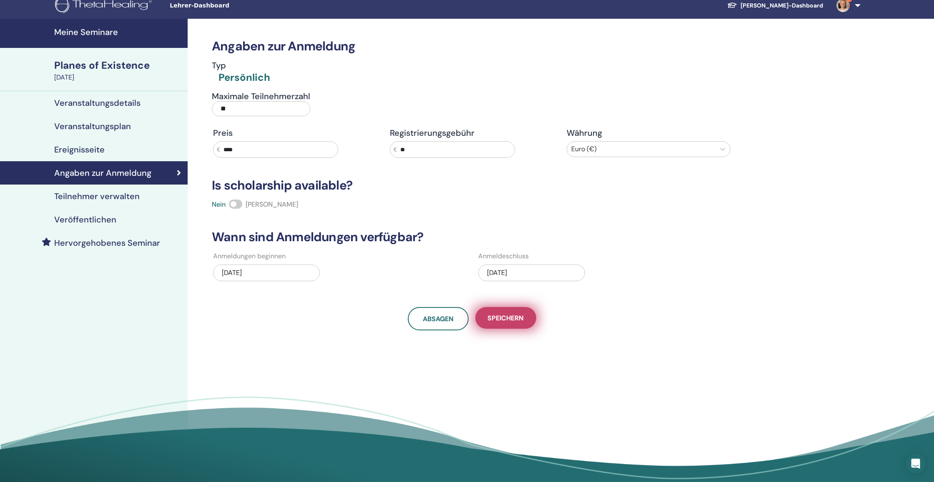
click at [520, 319] on span "Speichern" at bounding box center [505, 318] width 36 height 9
click at [516, 318] on span "Speichern" at bounding box center [505, 318] width 36 height 9
click at [117, 195] on h4 "Teilnehmer verwalten" at bounding box center [96, 196] width 85 height 10
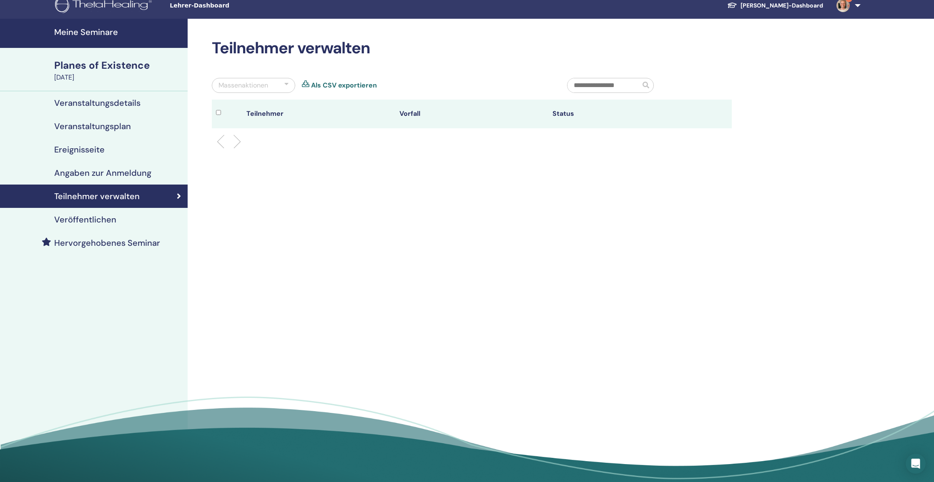
click at [110, 218] on h4 "Veröffentlichen" at bounding box center [85, 220] width 62 height 10
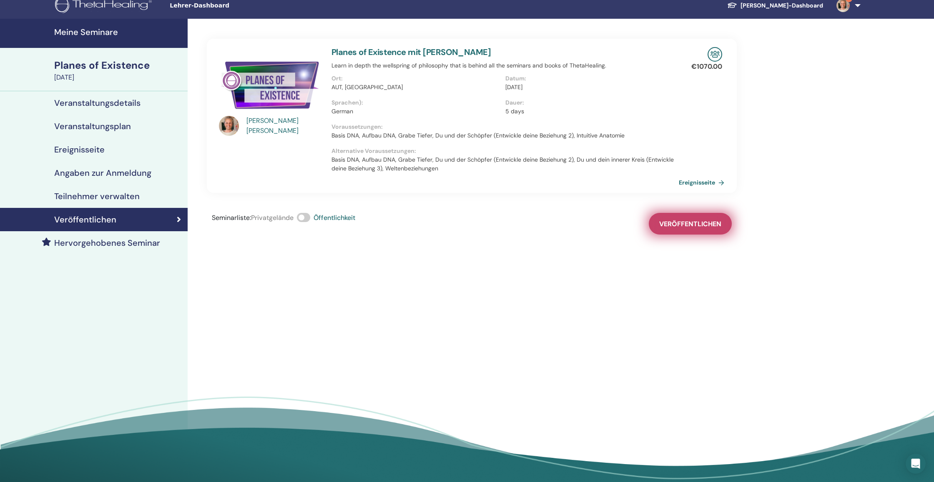
click at [711, 227] on span "Veröffentlichen" at bounding box center [690, 224] width 62 height 9
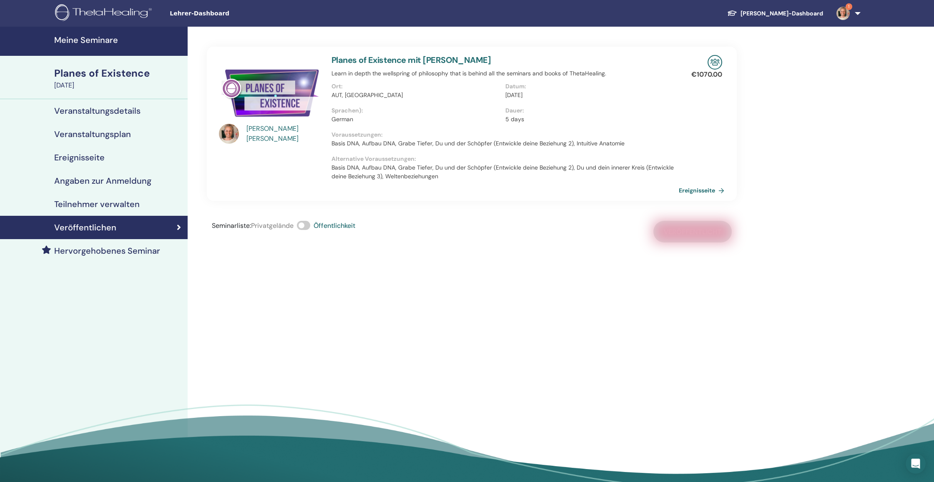
click at [844, 15] on img at bounding box center [842, 13] width 13 height 13
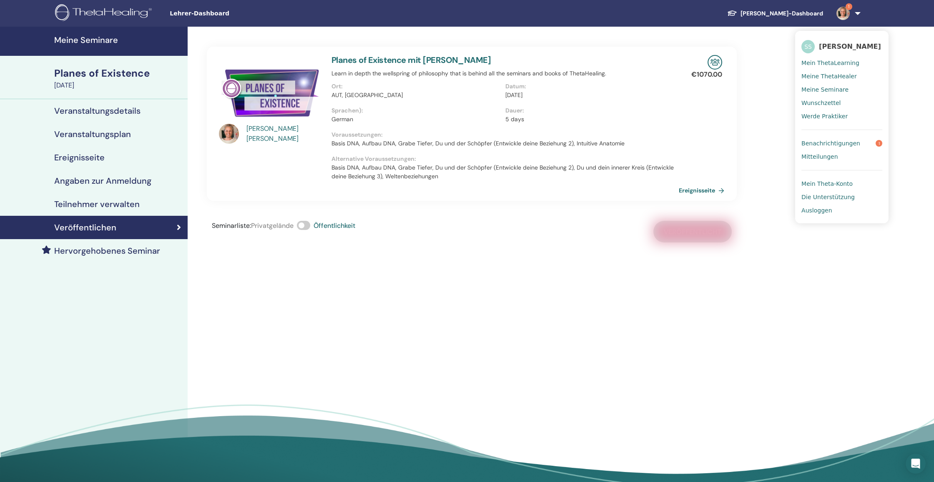
click at [852, 141] on span "Benachrichtigungen" at bounding box center [830, 144] width 59 height 8
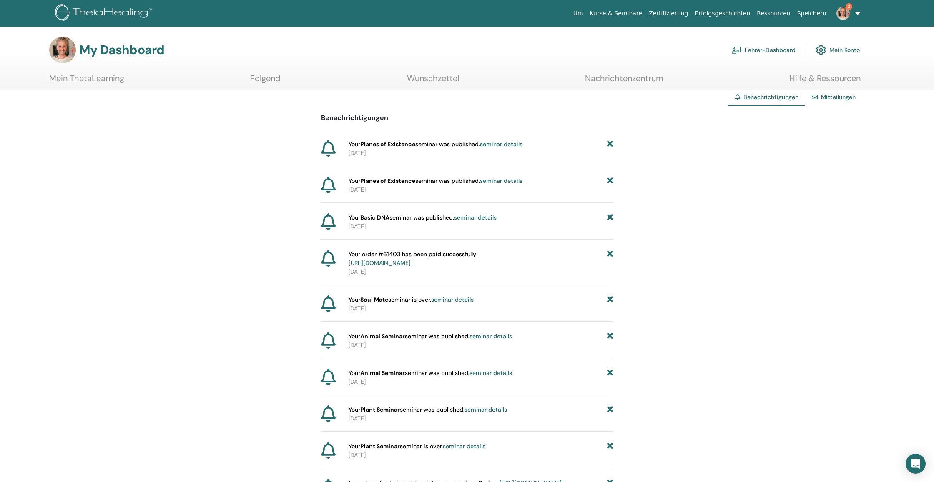
click at [811, 13] on link "Speichern" at bounding box center [812, 13] width 36 height 15
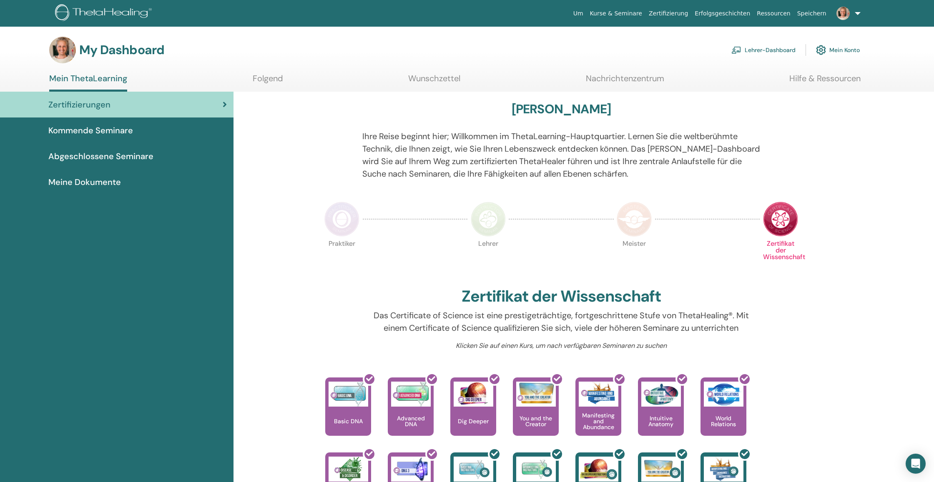
click at [757, 48] on link "Lehrer-Dashboard" at bounding box center [763, 50] width 64 height 18
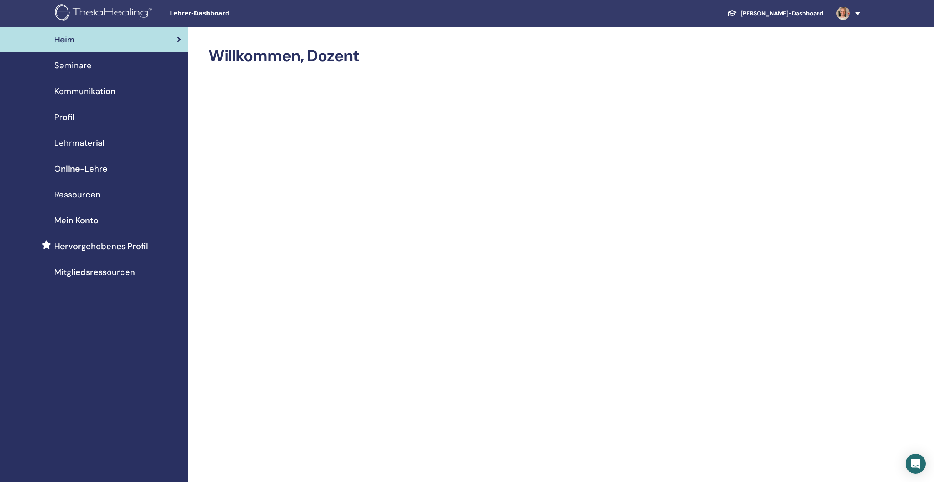
click at [75, 64] on span "Seminare" at bounding box center [73, 65] width 38 height 13
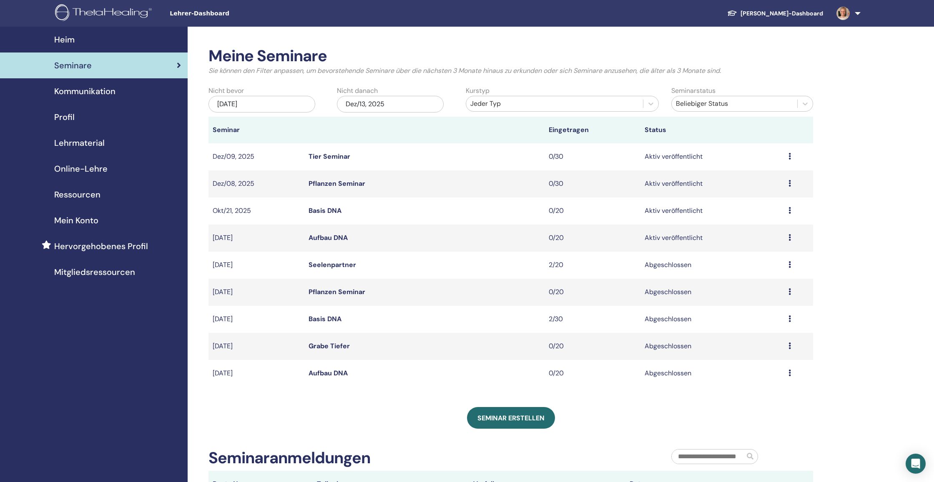
click at [411, 104] on div "Dez/13, 2025" at bounding box center [390, 104] width 107 height 17
click at [432, 126] on span "Next Month" at bounding box center [432, 127] width 0 height 9
click at [512, 424] on link "Seminar erstellen" at bounding box center [511, 418] width 88 height 22
click at [428, 103] on div "Dez/13, 2025" at bounding box center [390, 104] width 107 height 17
click at [436, 127] on button "Next Month" at bounding box center [432, 127] width 13 height 13
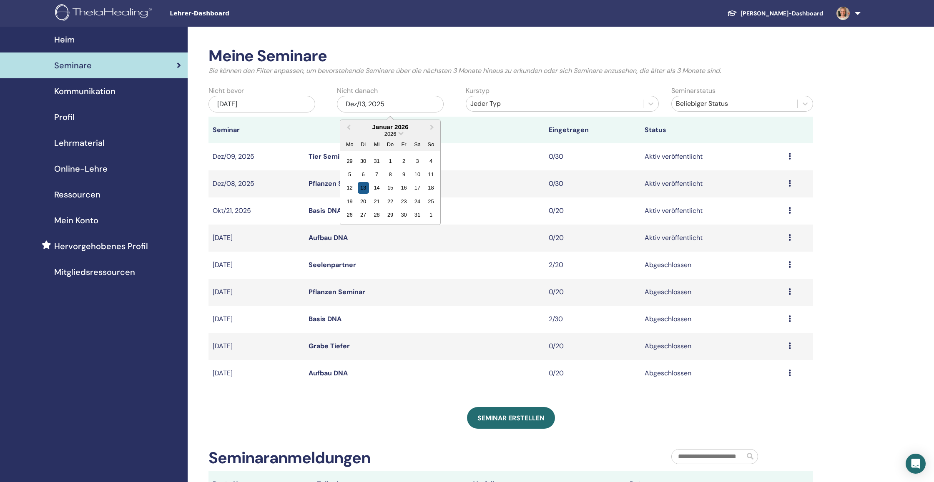
click at [366, 186] on div "13" at bounding box center [363, 187] width 11 height 11
